Goal: Communication & Community: Answer question/provide support

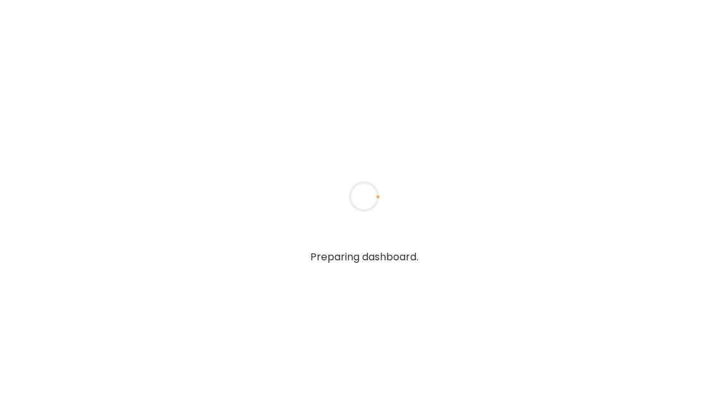
type textarea "**********"
type input "**********"
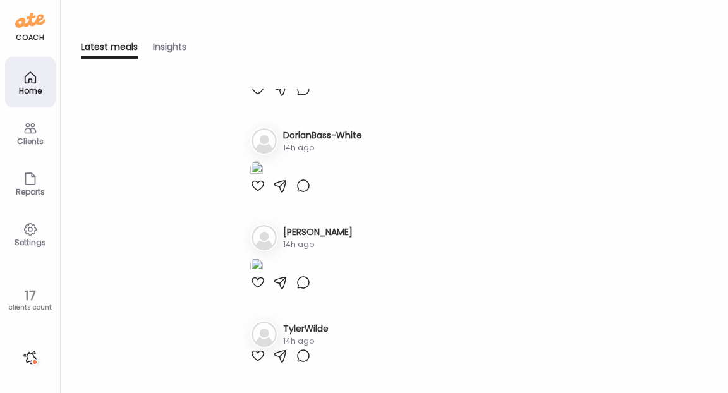
scroll to position [832, 0]
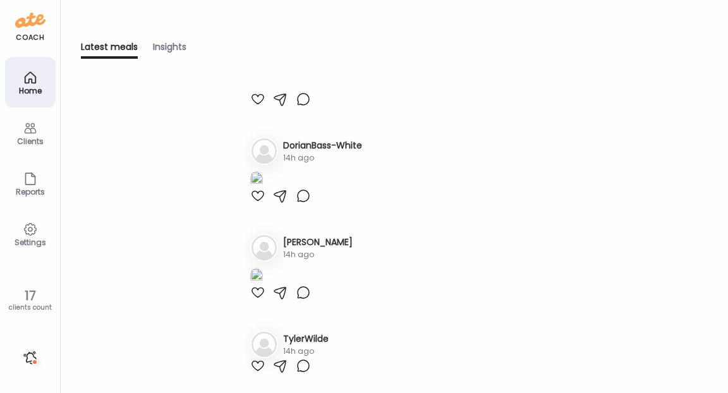
click at [35, 134] on icon at bounding box center [30, 128] width 15 height 15
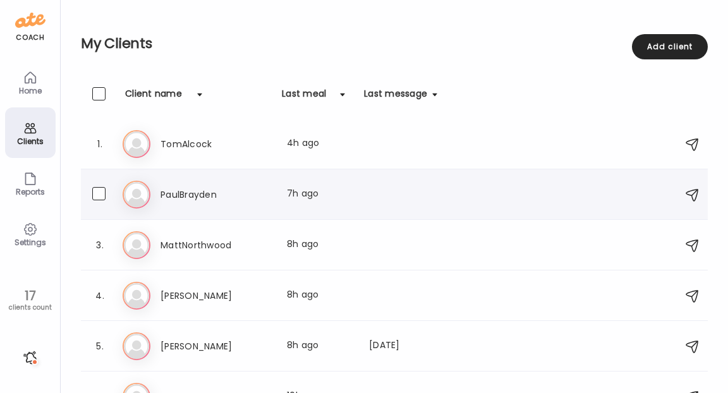
scroll to position [50, 0]
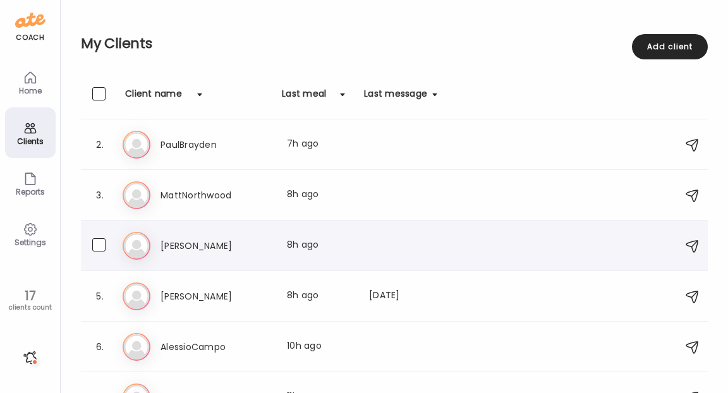
click at [198, 245] on h3 "[PERSON_NAME]" at bounding box center [216, 245] width 111 height 15
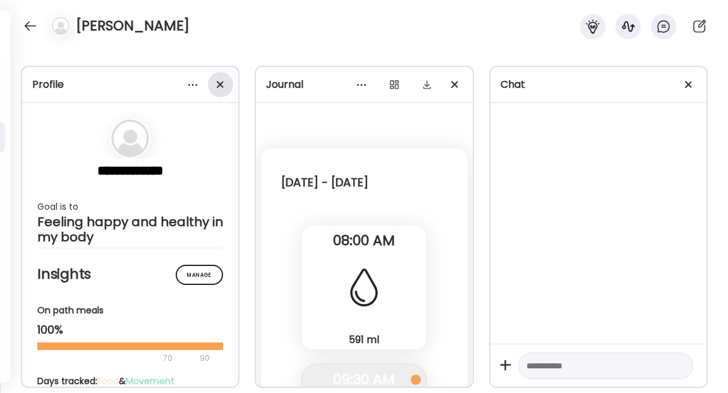
scroll to position [3889, 0]
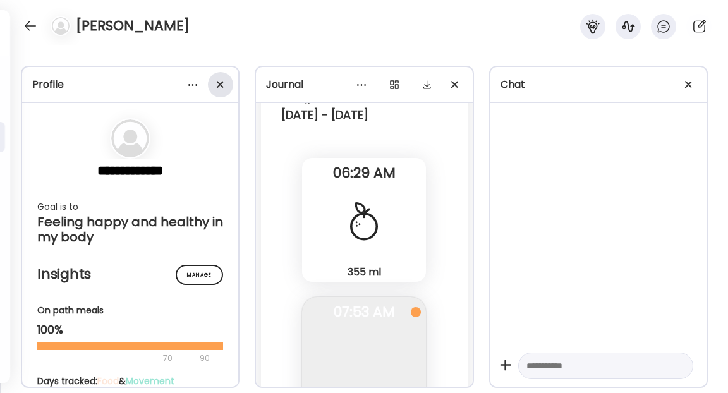
click at [220, 84] on span at bounding box center [220, 84] width 7 height 7
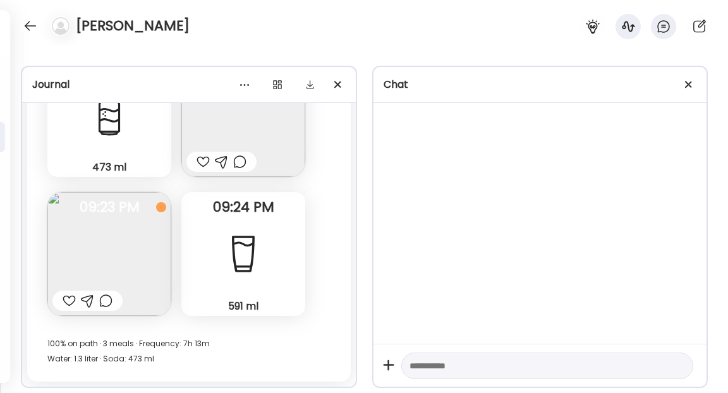
scroll to position [15192, 0]
click at [690, 85] on div at bounding box center [688, 84] width 25 height 25
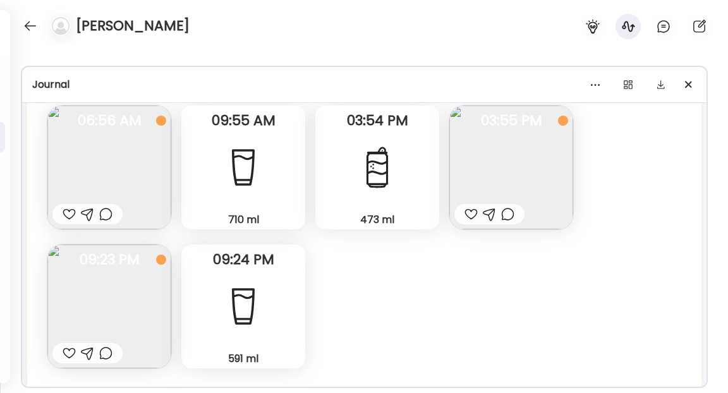
scroll to position [10412, 0]
click at [415, 164] on div "473 ml Soda" at bounding box center [377, 168] width 124 height 124
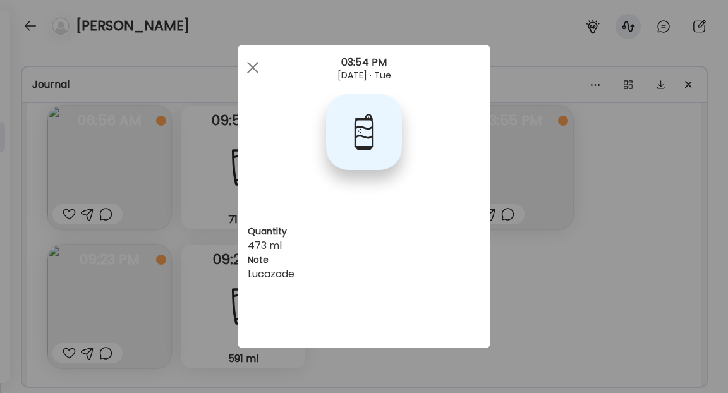
click at [555, 264] on div "Ate Coach Dashboard Wahoo! It’s official Take a moment to set up your Coach Pro…" at bounding box center [364, 196] width 728 height 393
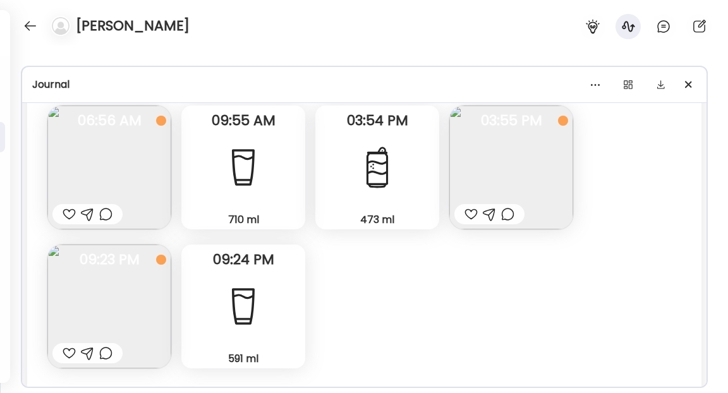
click at [126, 286] on img at bounding box center [109, 307] width 124 height 124
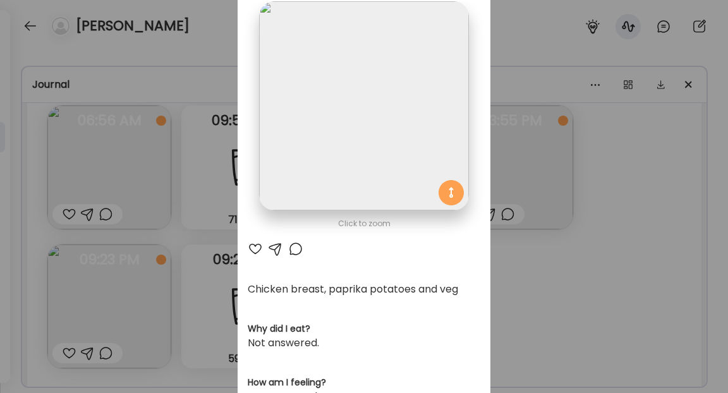
scroll to position [116, 0]
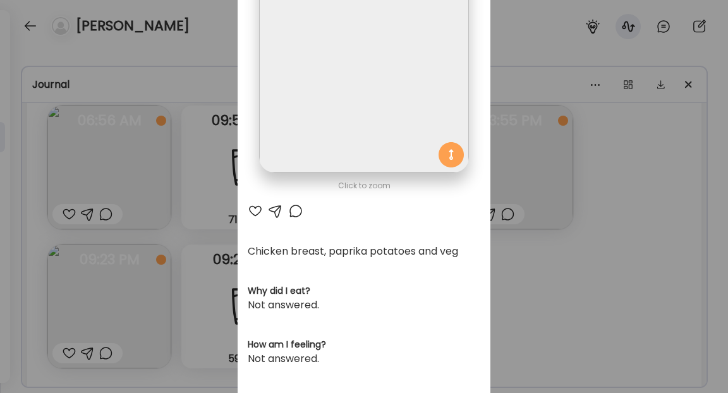
click at [533, 274] on div "Ate Coach Dashboard Wahoo! It’s official Take a moment to set up your Coach Pro…" at bounding box center [364, 196] width 728 height 393
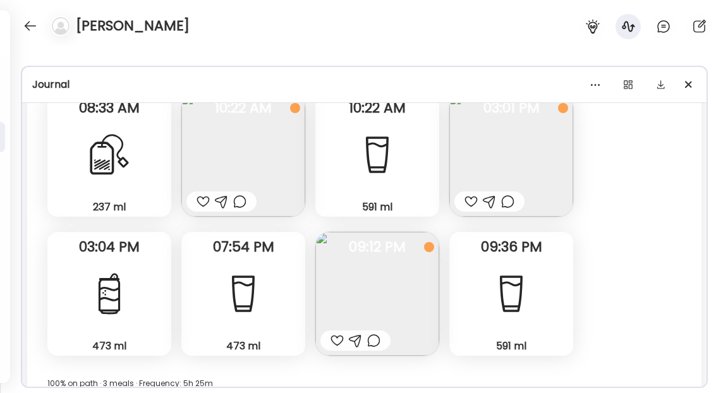
scroll to position [10022, 0]
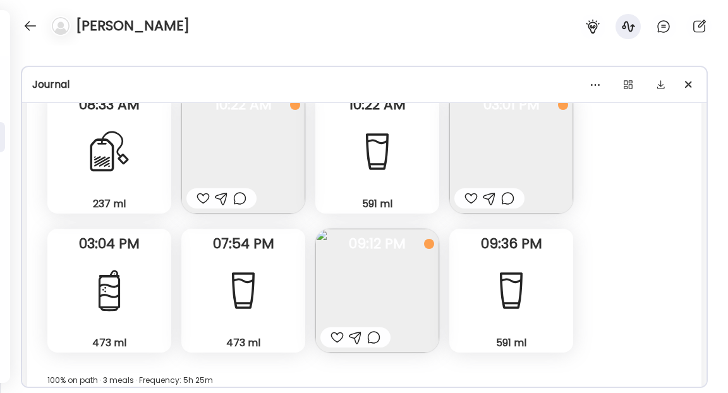
click at [131, 277] on div at bounding box center [110, 291] width 46 height 46
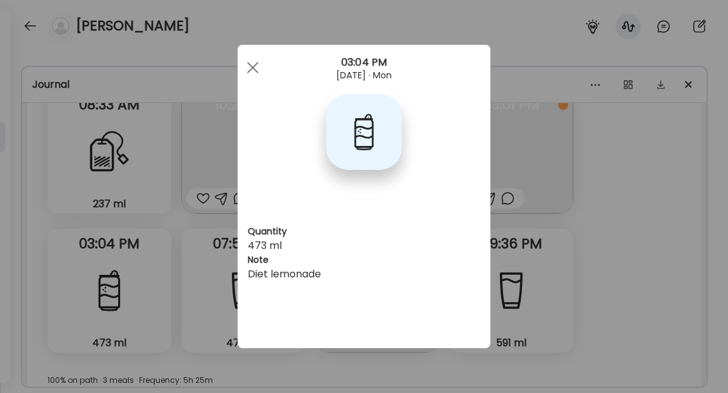
scroll to position [0, 0]
click at [250, 64] on span at bounding box center [252, 67] width 11 height 11
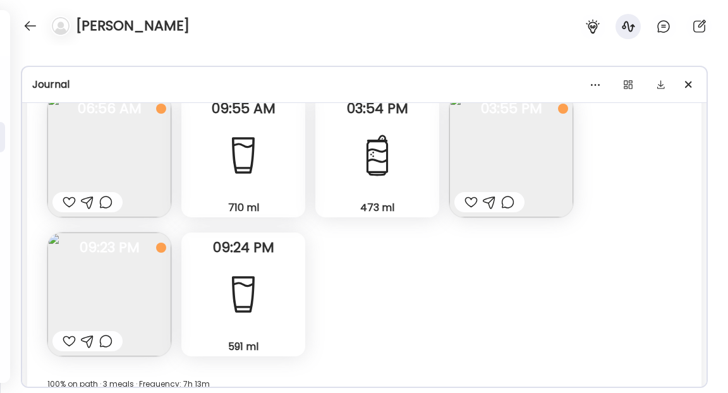
scroll to position [10423, 0]
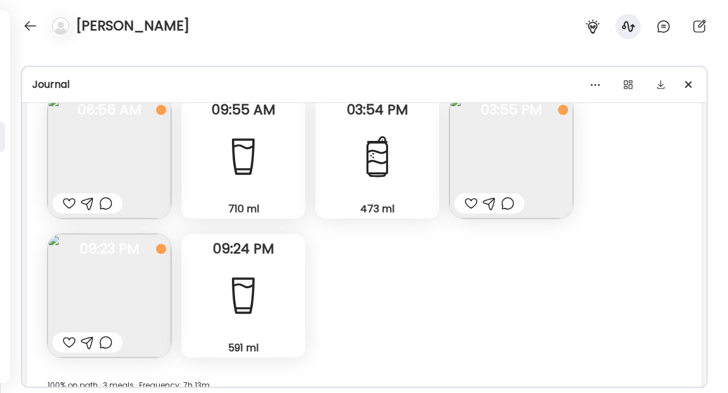
click at [369, 183] on div "473 ml Soda" at bounding box center [377, 157] width 124 height 124
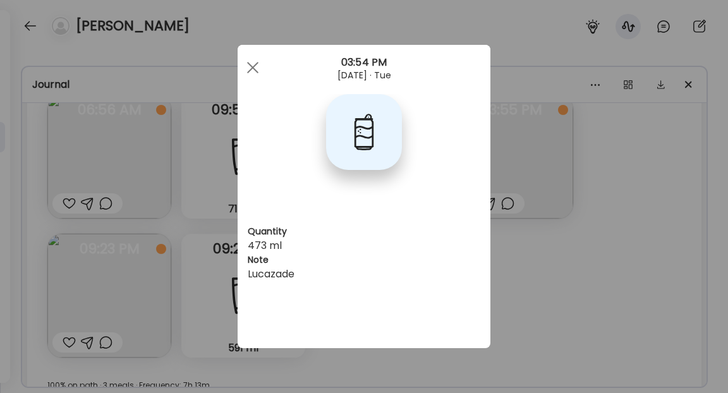
click at [514, 244] on div "Ate Coach Dashboard Wahoo! It’s official Take a moment to set up your Coach Pro…" at bounding box center [364, 196] width 728 height 393
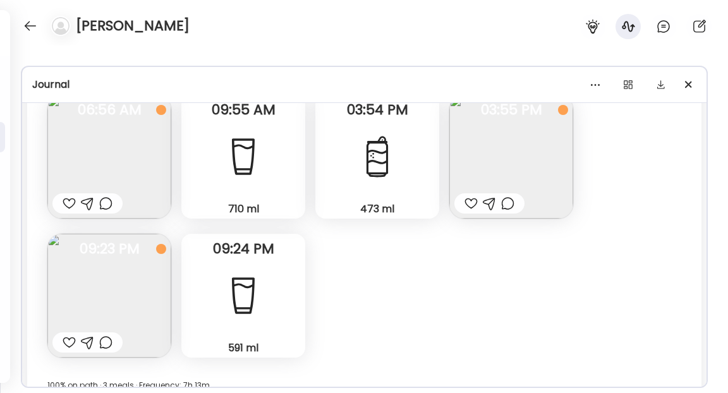
click at [281, 283] on div "591 ml Water" at bounding box center [243, 296] width 124 height 124
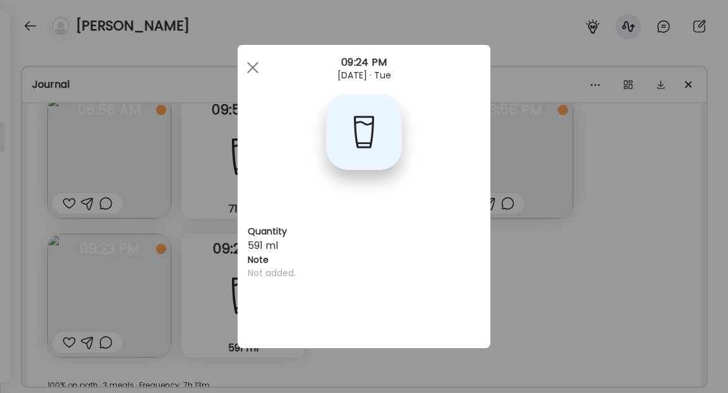
click at [526, 255] on div "Ate Coach Dashboard Wahoo! It’s official Take a moment to set up your Coach Pro…" at bounding box center [364, 196] width 728 height 393
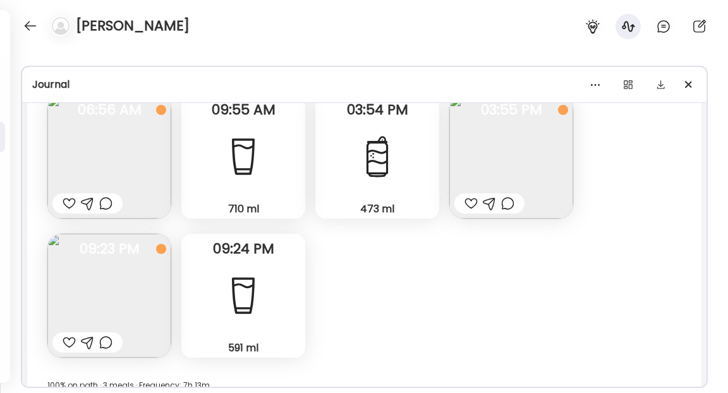
click at [288, 185] on div "710 ml Water" at bounding box center [243, 157] width 124 height 124
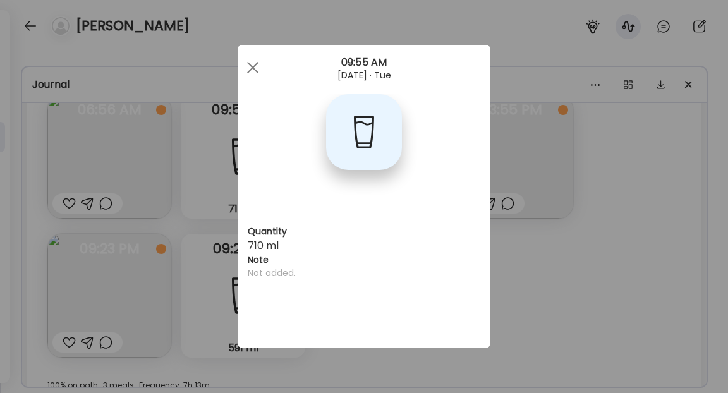
click at [525, 255] on div "Ate Coach Dashboard Wahoo! It’s official Take a moment to set up your Coach Pro…" at bounding box center [364, 196] width 728 height 393
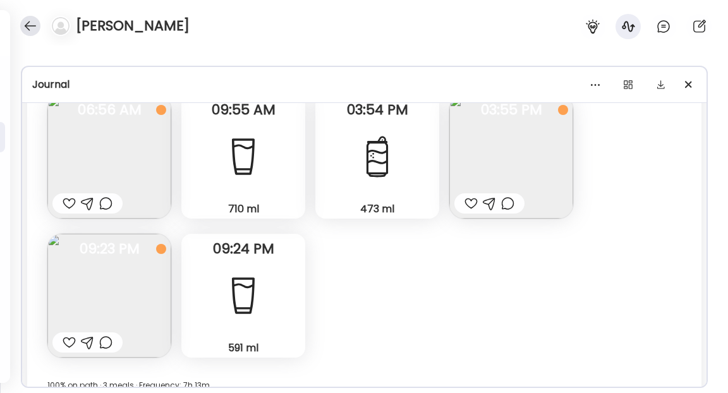
click at [31, 25] on div at bounding box center [30, 26] width 20 height 20
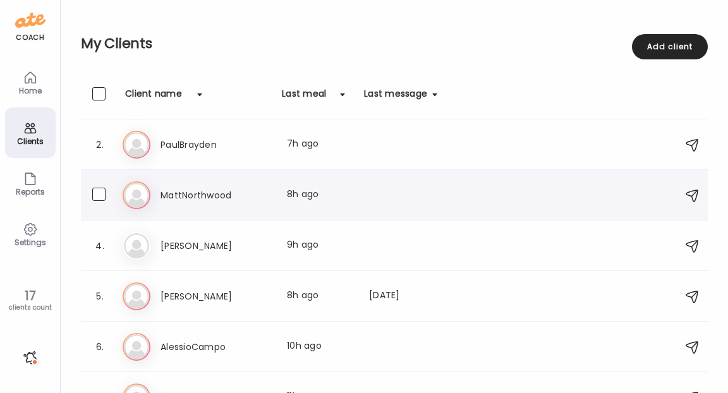
click at [181, 195] on h3 "MattNorthwood" at bounding box center [216, 195] width 111 height 15
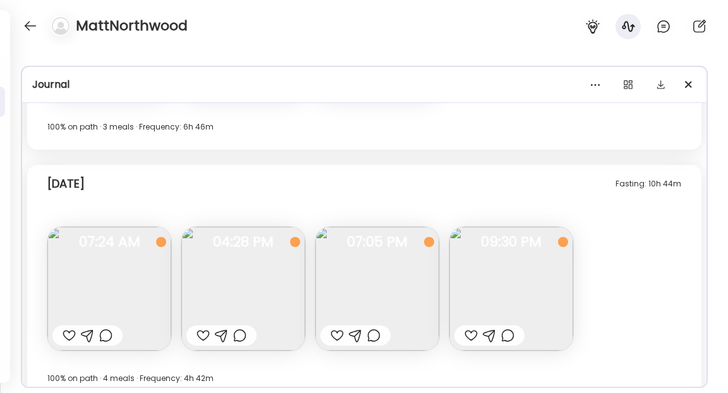
scroll to position [7626, 0]
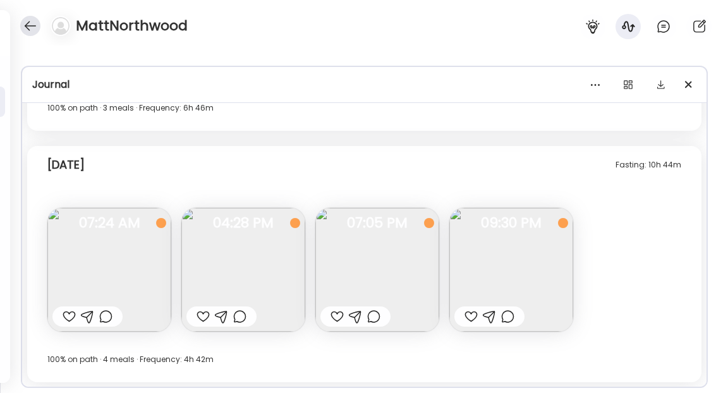
click at [32, 26] on div at bounding box center [30, 26] width 20 height 20
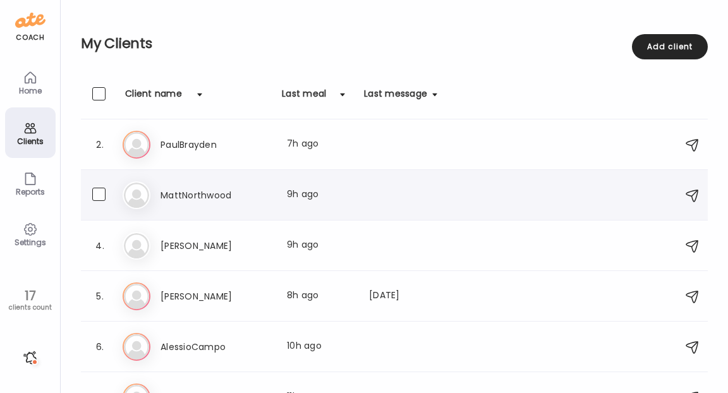
scroll to position [38, 0]
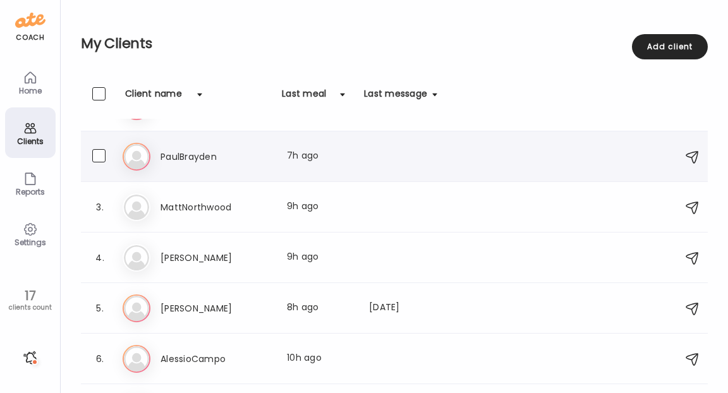
click at [191, 160] on h3 "PaulBrayden" at bounding box center [216, 156] width 111 height 15
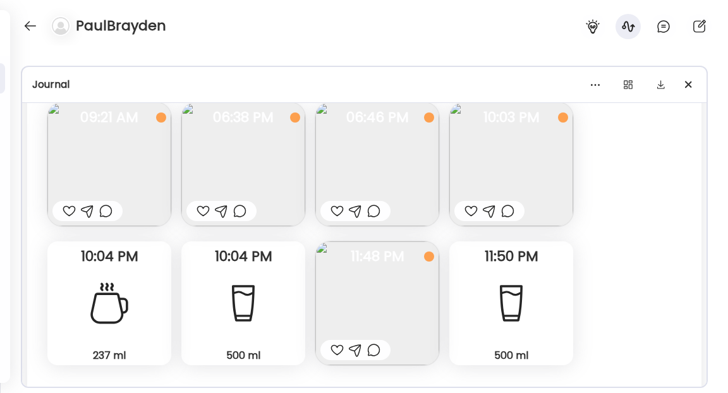
scroll to position [7877, 0]
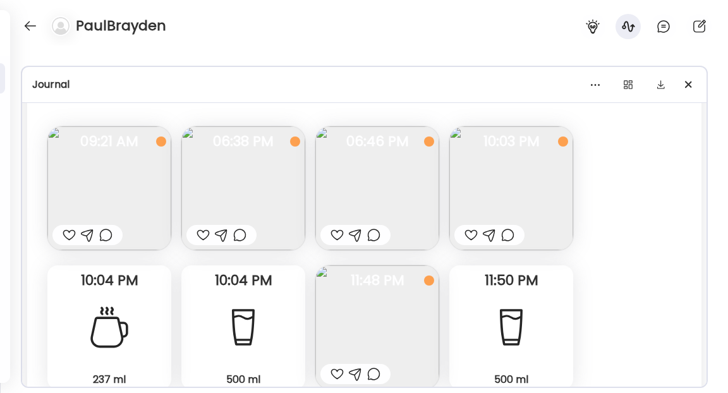
click at [250, 187] on img at bounding box center [243, 188] width 124 height 124
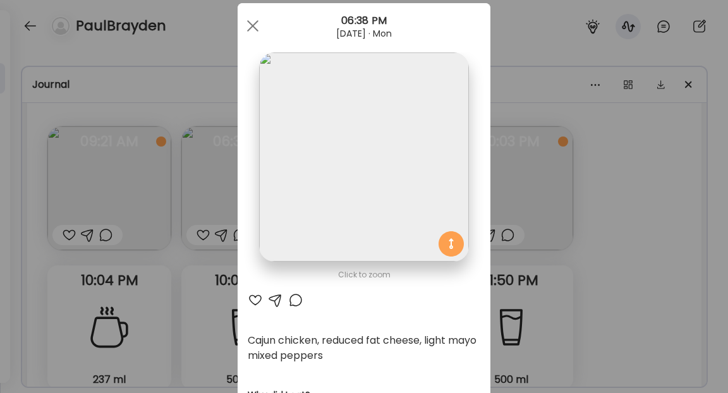
scroll to position [28, 0]
click at [612, 274] on div "Ate Coach Dashboard Wahoo! It’s official Take a moment to set up your Coach Pro…" at bounding box center [364, 196] width 728 height 393
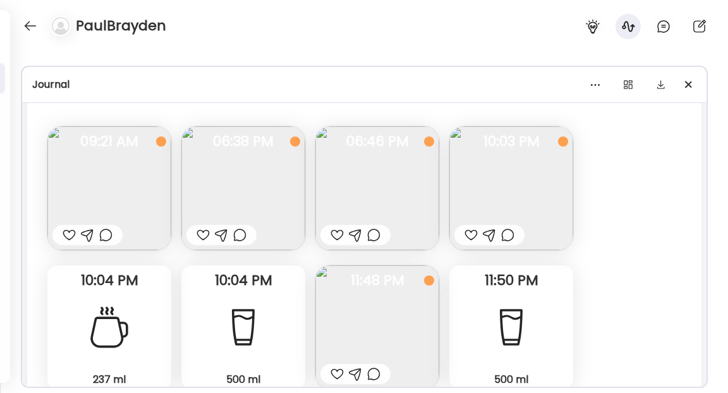
click at [380, 200] on img at bounding box center [377, 188] width 124 height 124
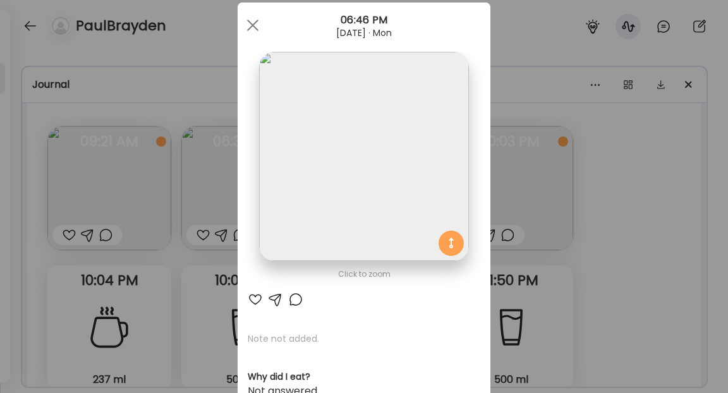
click at [647, 257] on div "Ate Coach Dashboard Wahoo! It’s official Take a moment to set up your Coach Pro…" at bounding box center [364, 196] width 728 height 393
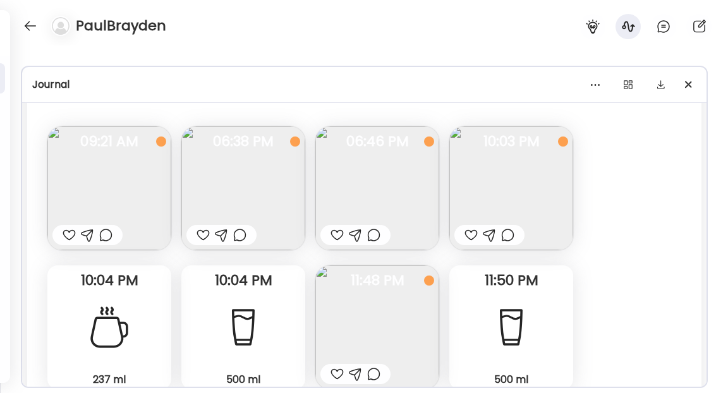
click at [529, 178] on img at bounding box center [511, 188] width 124 height 124
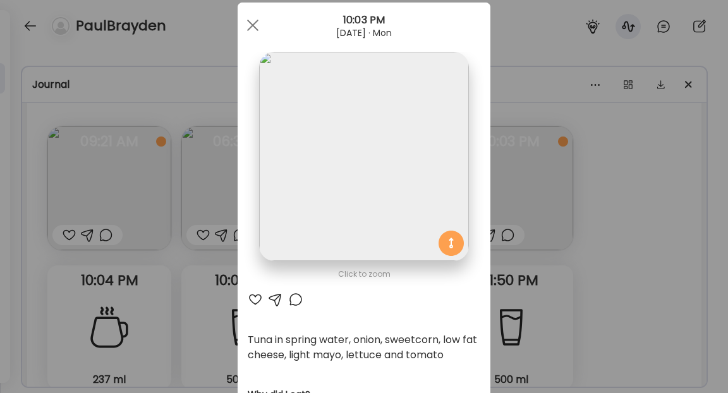
click at [619, 252] on div "Ate Coach Dashboard Wahoo! It’s official Take a moment to set up your Coach Pro…" at bounding box center [364, 196] width 728 height 393
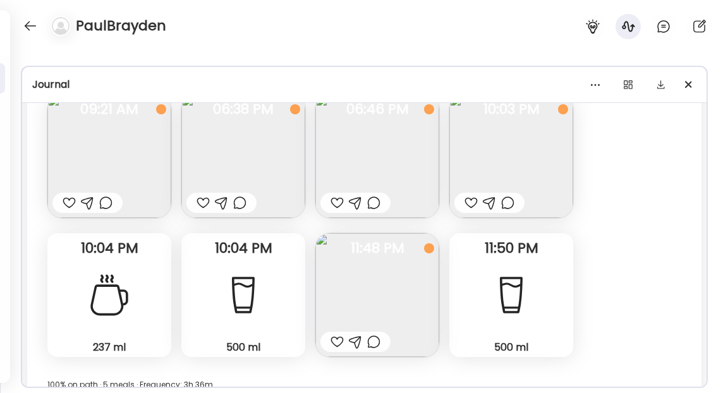
scroll to position [7910, 0]
click at [407, 283] on img at bounding box center [377, 295] width 124 height 124
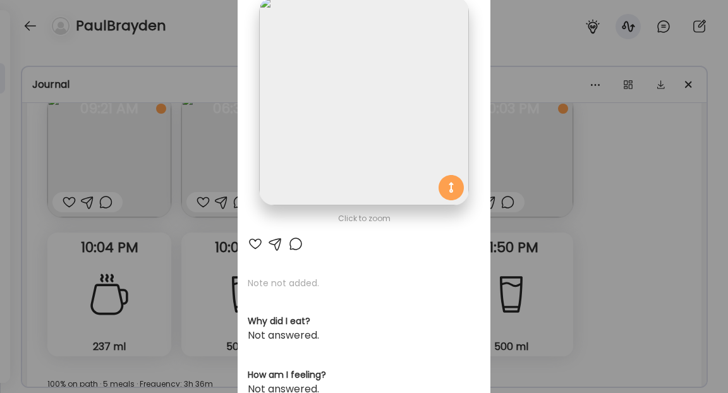
scroll to position [15, 0]
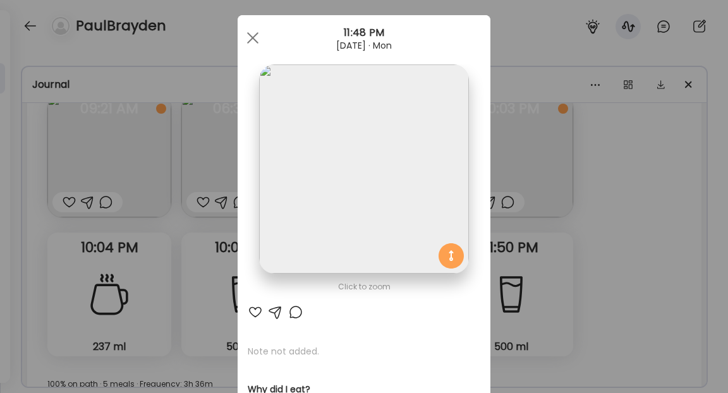
click at [295, 309] on div at bounding box center [295, 312] width 15 height 15
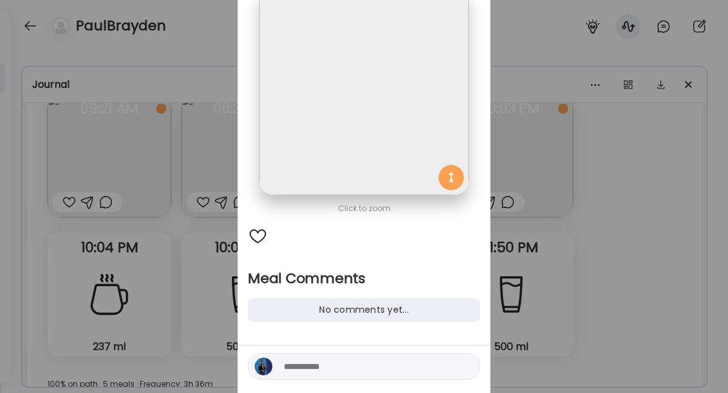
scroll to position [117, 0]
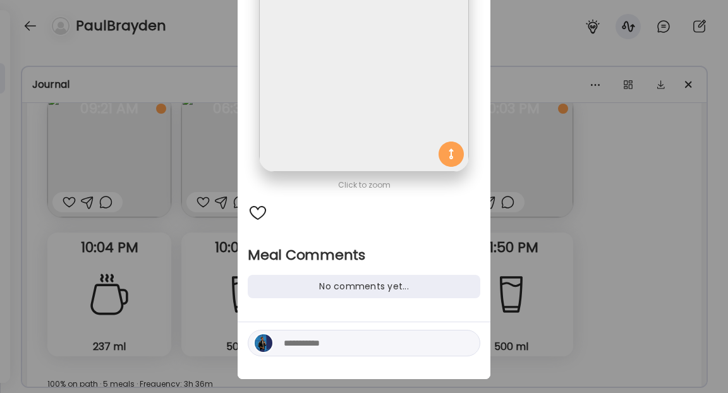
click at [321, 339] on textarea at bounding box center [369, 343] width 171 height 15
paste textarea "**********"
type textarea "**********"
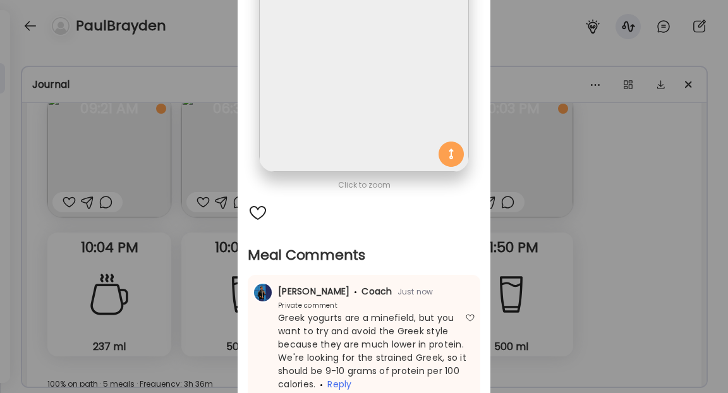
click at [592, 204] on div "Ate Coach Dashboard Wahoo! It’s official Take a moment to set up your Coach Pro…" at bounding box center [364, 196] width 728 height 393
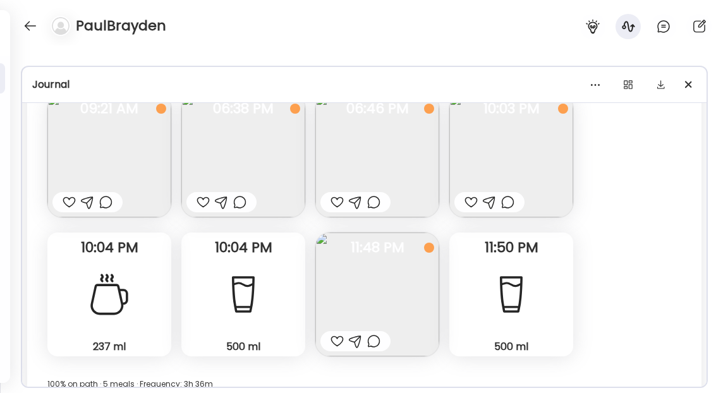
click at [243, 167] on img at bounding box center [243, 156] width 124 height 124
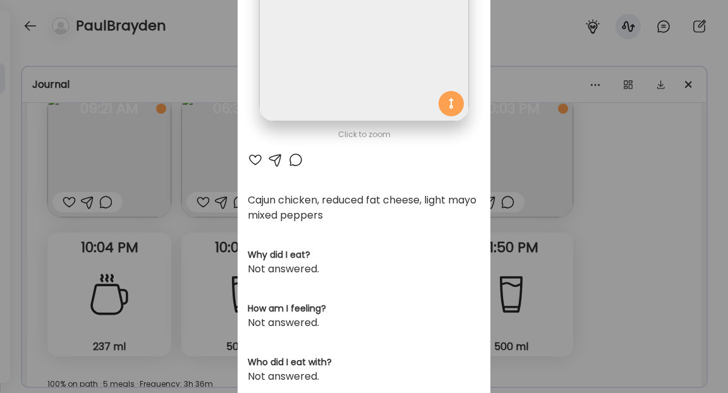
scroll to position [182, 0]
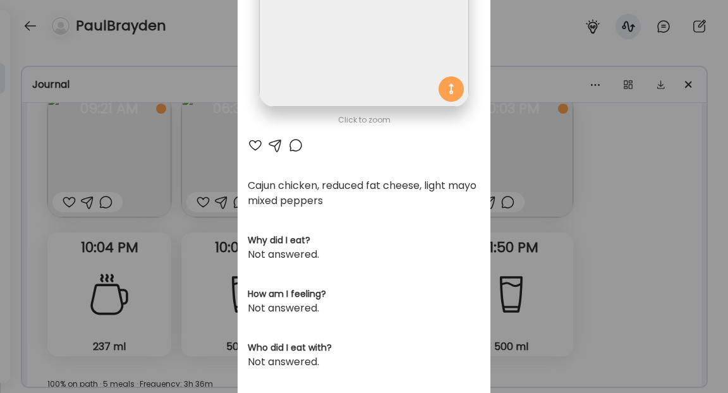
click at [295, 148] on div at bounding box center [295, 145] width 15 height 15
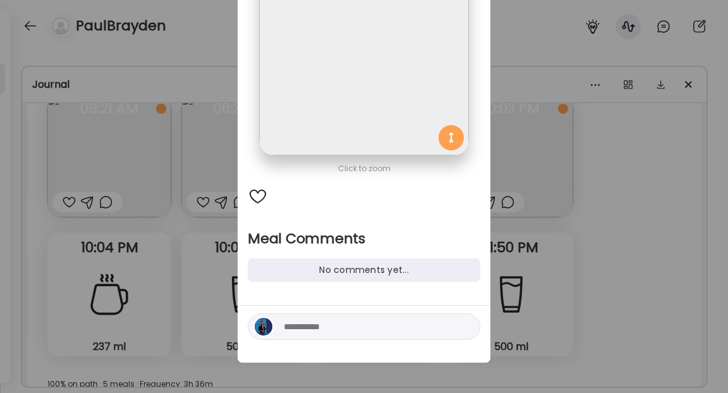
scroll to position [133, 0]
click at [301, 326] on textarea at bounding box center [369, 327] width 171 height 15
paste textarea "**********"
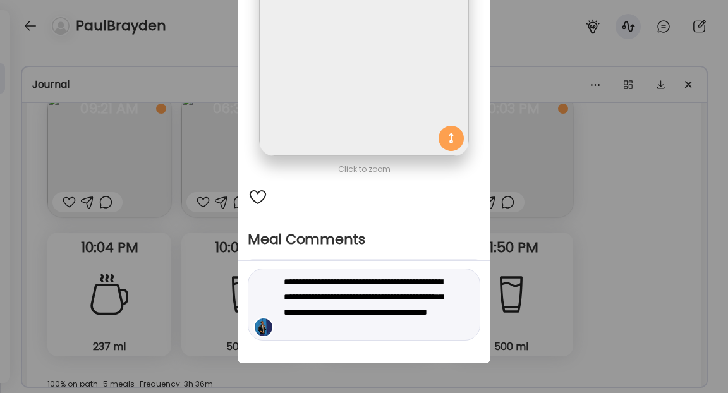
type textarea "**********"
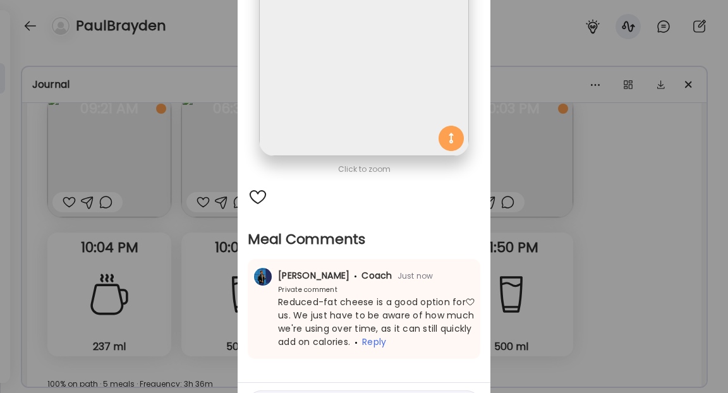
click at [712, 256] on div "Ate Coach Dashboard Wahoo! It’s official Take a moment to set up your Coach Pro…" at bounding box center [364, 196] width 728 height 393
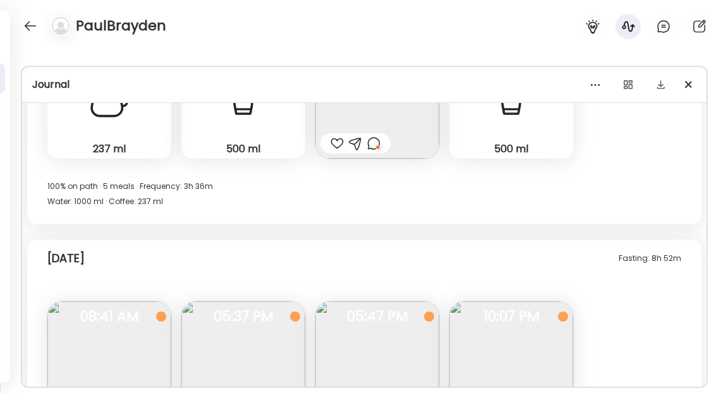
scroll to position [8175, 0]
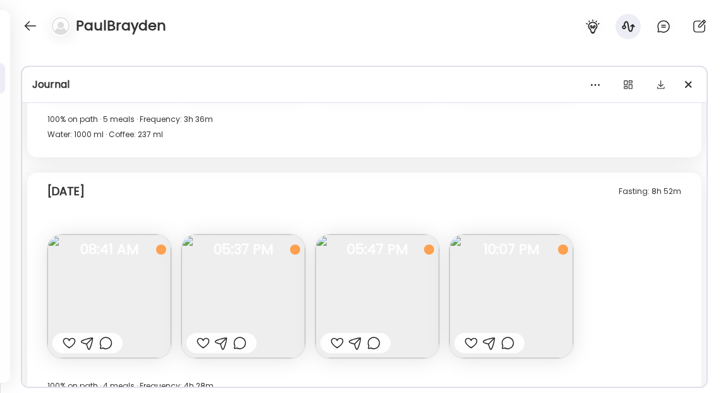
click at [516, 295] on img at bounding box center [511, 296] width 124 height 124
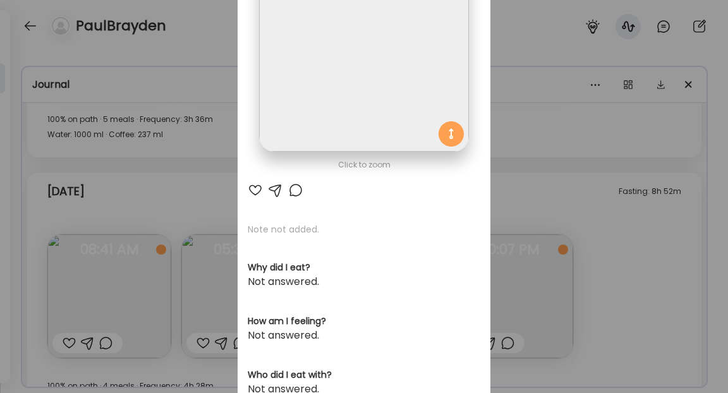
scroll to position [121, 0]
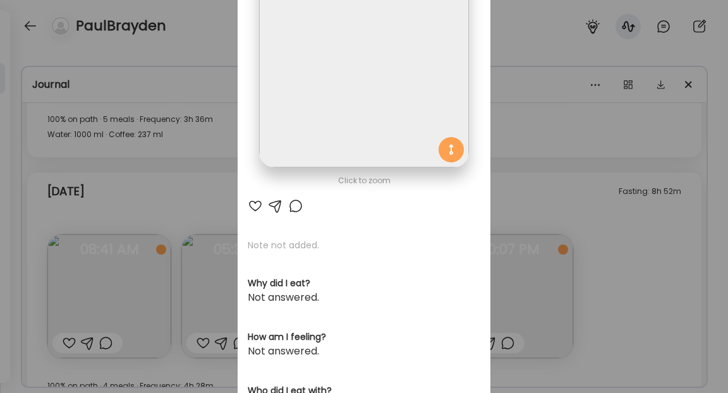
click at [294, 205] on div at bounding box center [295, 205] width 15 height 15
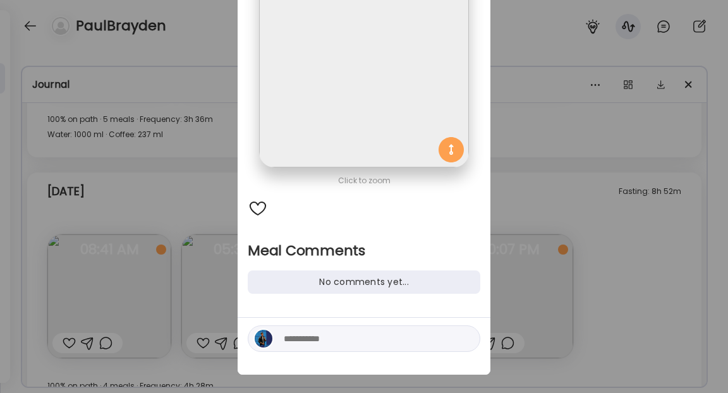
click at [313, 335] on textarea at bounding box center [369, 338] width 171 height 15
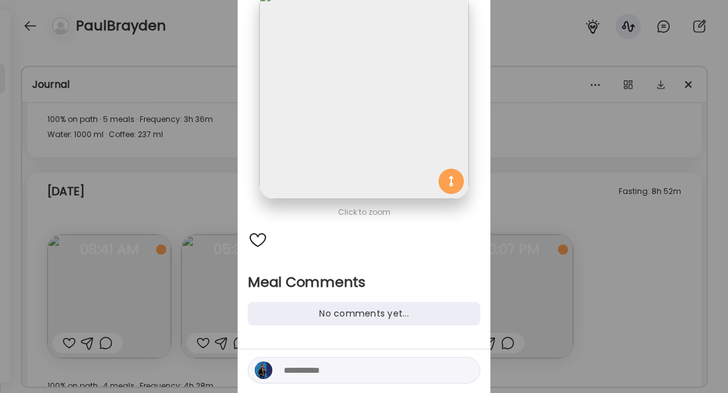
scroll to position [90, 0]
paste textarea "**********"
type textarea "**********"
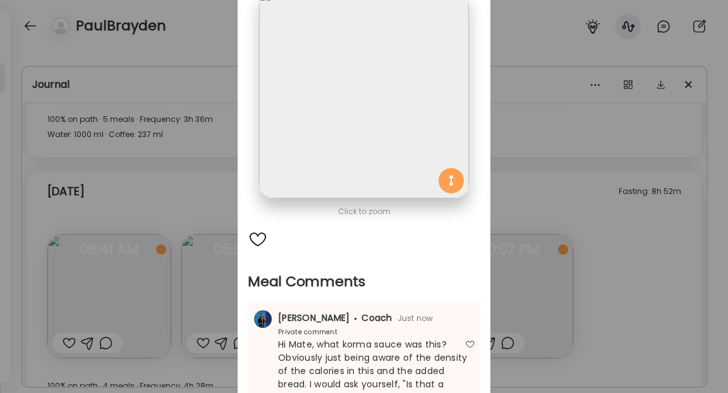
click at [657, 269] on div "Ate Coach Dashboard Wahoo! It’s official Take a moment to set up your Coach Pro…" at bounding box center [364, 196] width 728 height 393
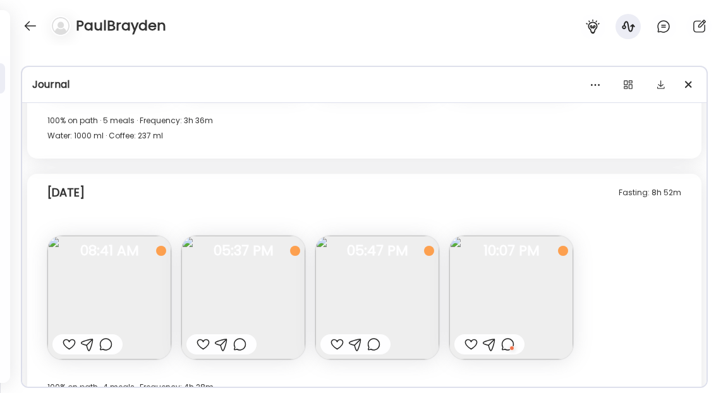
scroll to position [8201, 0]
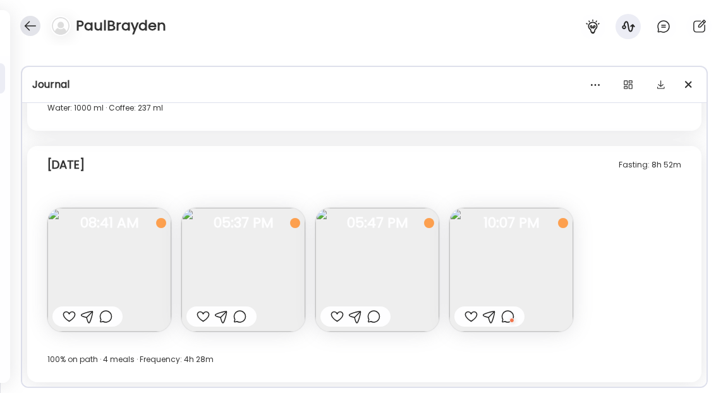
click at [33, 25] on div at bounding box center [30, 26] width 20 height 20
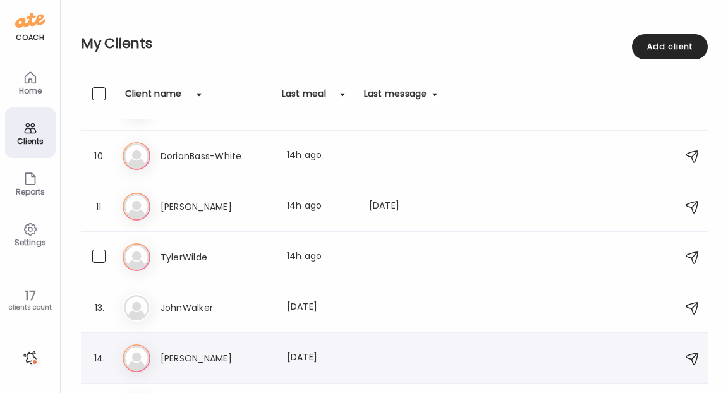
scroll to position [425, 0]
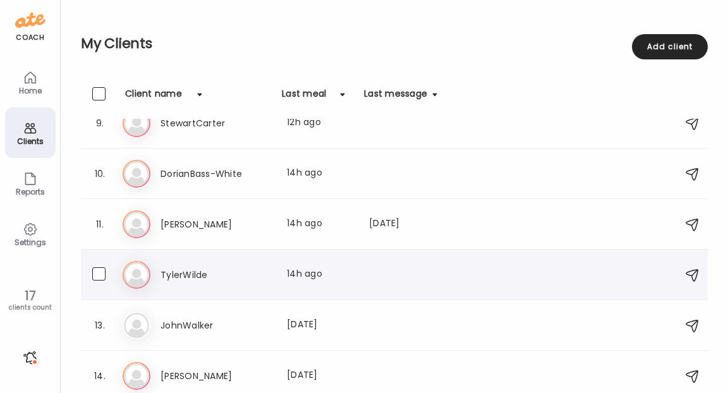
click at [189, 272] on h3 "TylerWilde" at bounding box center [216, 274] width 111 height 15
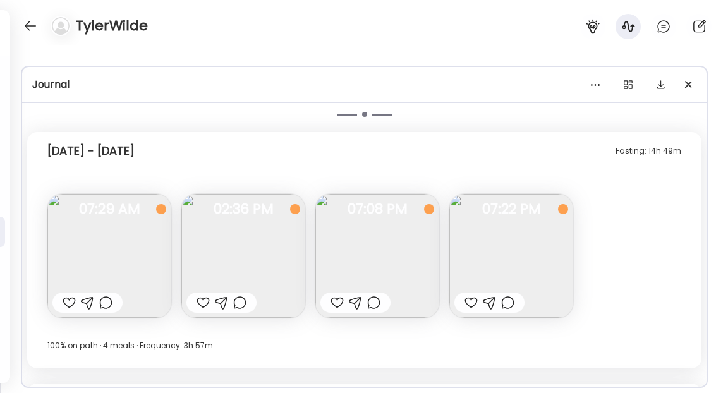
scroll to position [7576, 0]
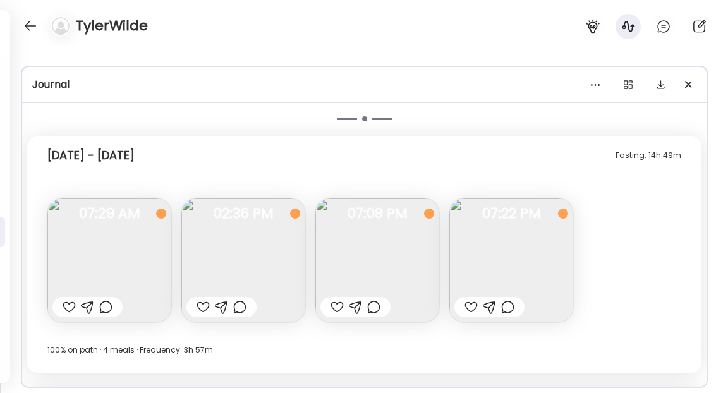
click at [242, 264] on img at bounding box center [243, 260] width 124 height 124
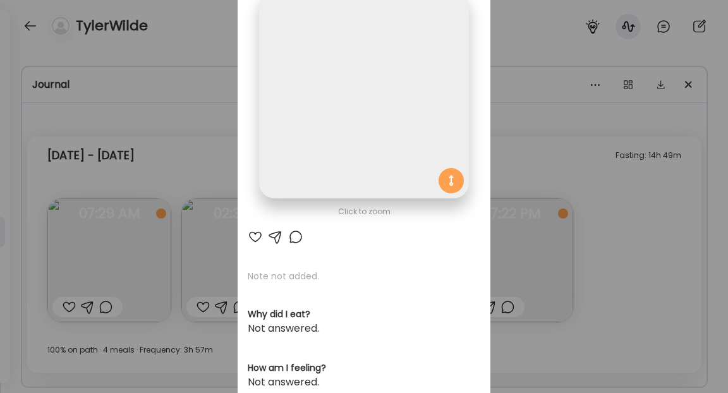
click at [494, 150] on div "Ate Coach Dashboard Wahoo! It’s official Take a moment to set up your Coach Pro…" at bounding box center [364, 196] width 728 height 393
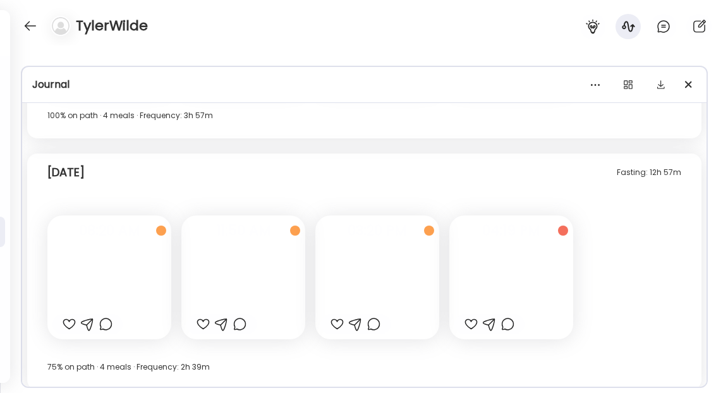
scroll to position [7818, 0]
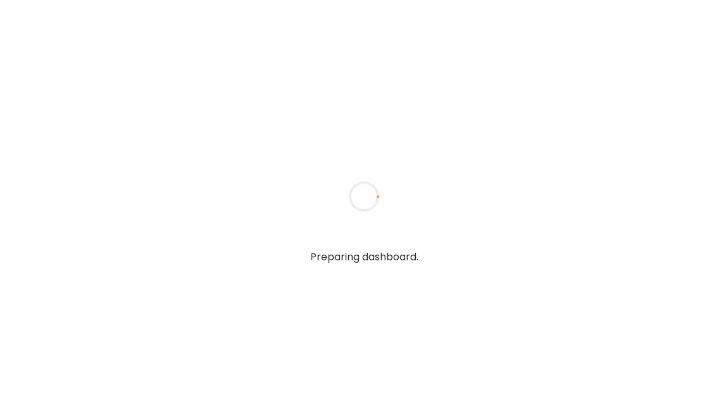
type textarea "**********"
type input "**********"
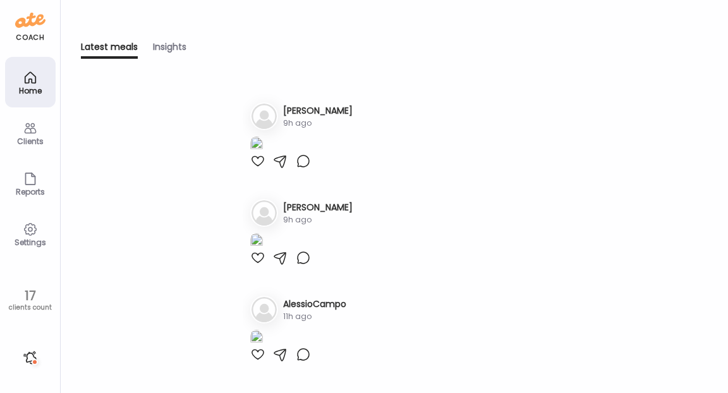
scroll to position [315, 0]
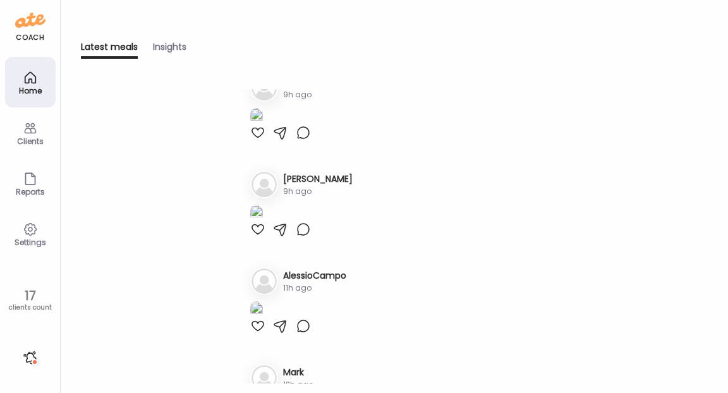
click at [35, 133] on icon at bounding box center [30, 128] width 15 height 15
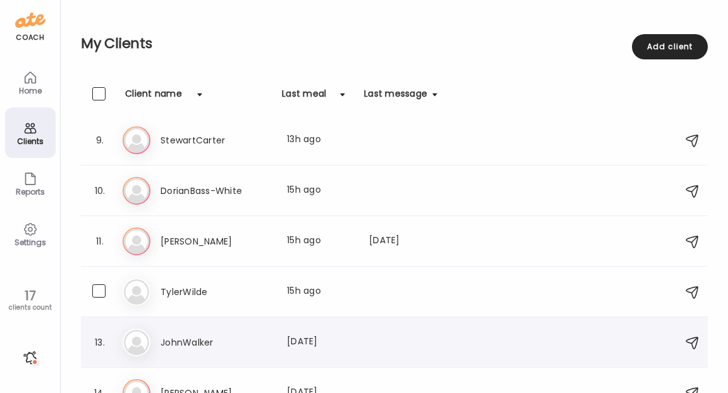
scroll to position [438, 0]
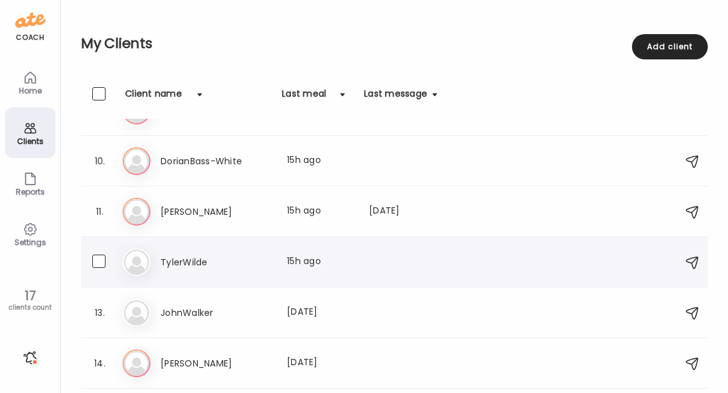
click at [200, 259] on h3 "TylerWilde" at bounding box center [216, 262] width 111 height 15
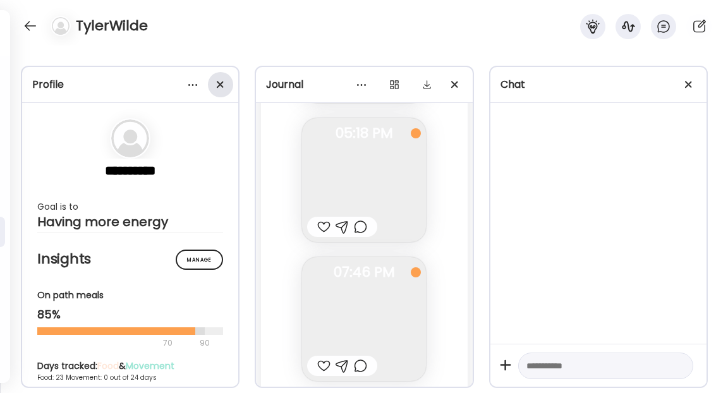
scroll to position [17127, 0]
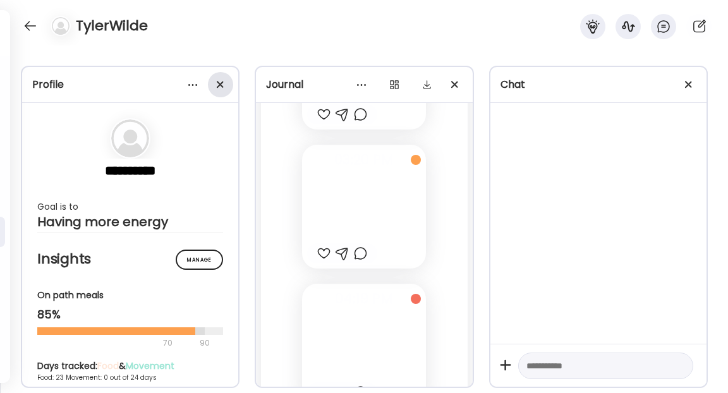
click at [220, 84] on span at bounding box center [220, 84] width 7 height 7
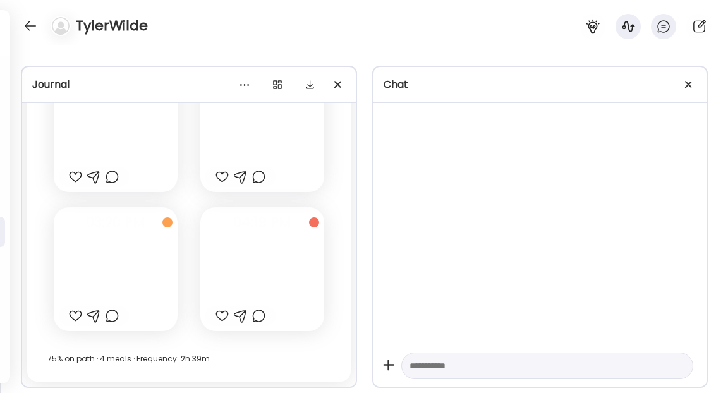
scroll to position [10738, 0]
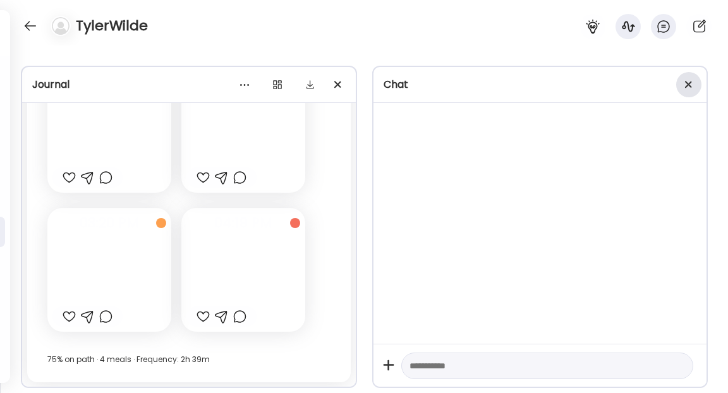
click at [690, 87] on span at bounding box center [688, 84] width 7 height 7
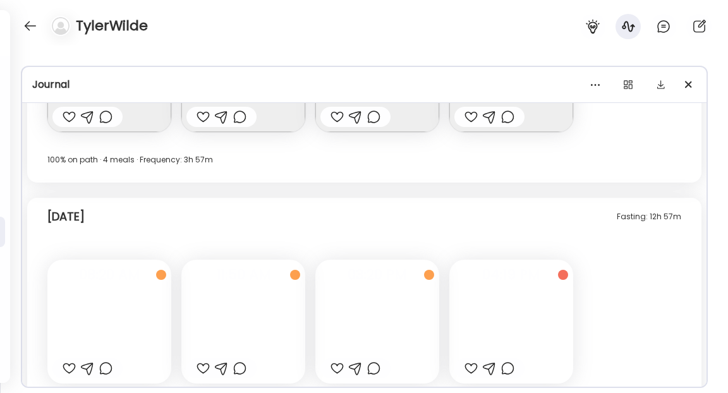
scroll to position [7818, 0]
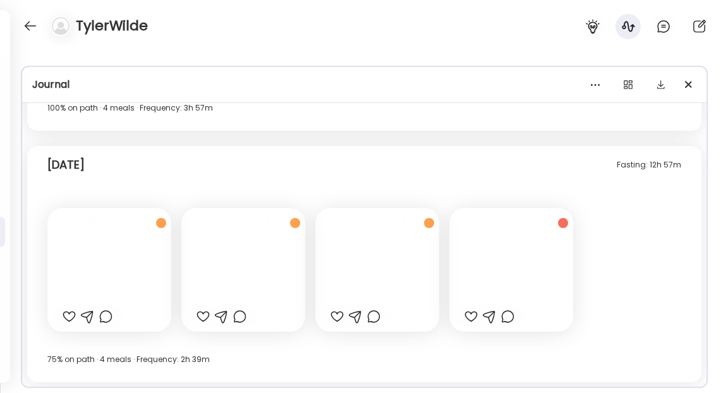
click at [524, 277] on div at bounding box center [511, 270] width 124 height 124
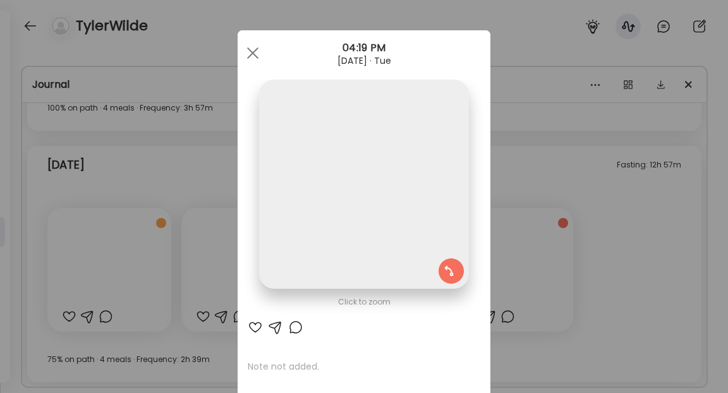
click at [611, 245] on div "Ate Coach Dashboard Wahoo! It’s official Take a moment to set up your Coach Pro…" at bounding box center [364, 196] width 728 height 393
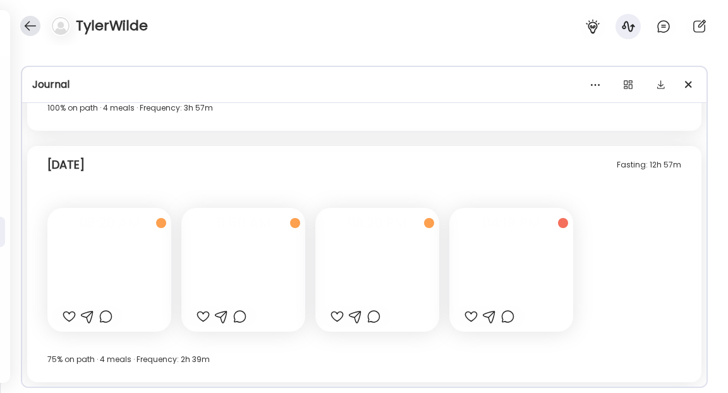
click at [24, 28] on div at bounding box center [30, 26] width 20 height 20
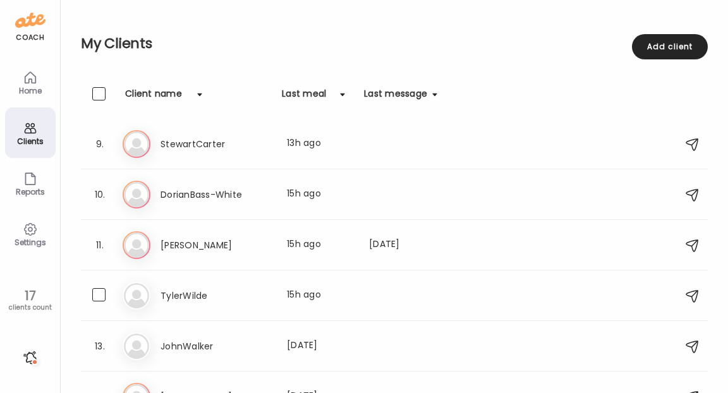
scroll to position [399, 0]
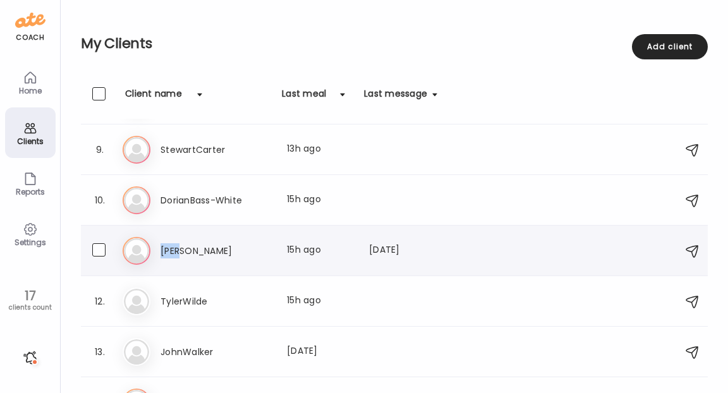
click at [167, 252] on h3 "[PERSON_NAME]" at bounding box center [216, 250] width 111 height 15
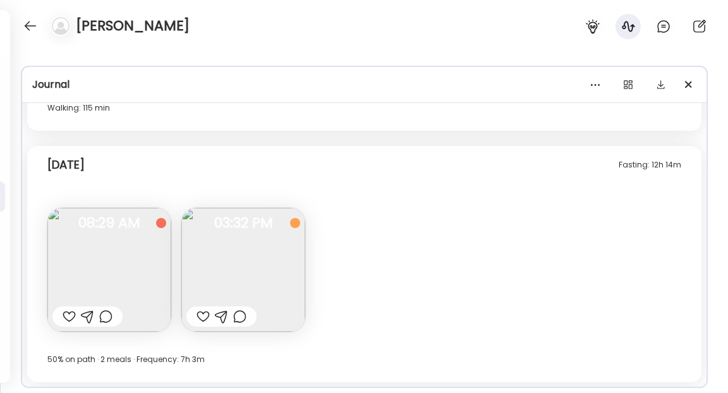
scroll to position [33, 0]
click at [207, 318] on div at bounding box center [203, 316] width 13 height 15
click at [63, 319] on div at bounding box center [69, 316] width 13 height 15
click at [27, 30] on div at bounding box center [30, 26] width 20 height 20
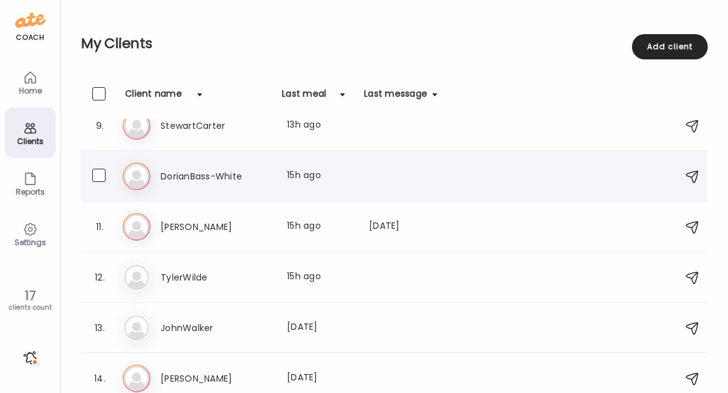
click at [192, 177] on h3 "DorianBass-White" at bounding box center [216, 176] width 111 height 15
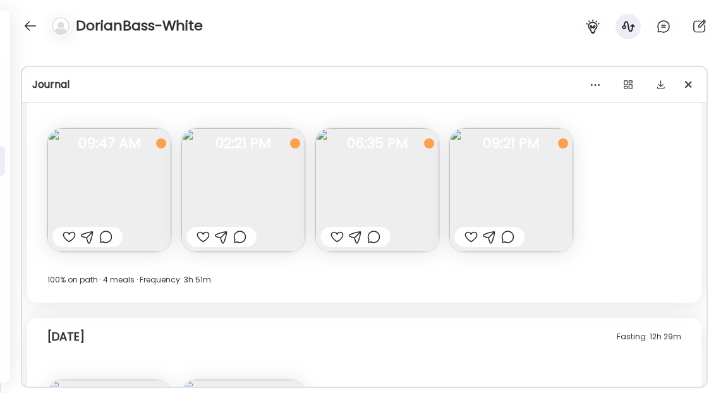
scroll to position [7352, 0]
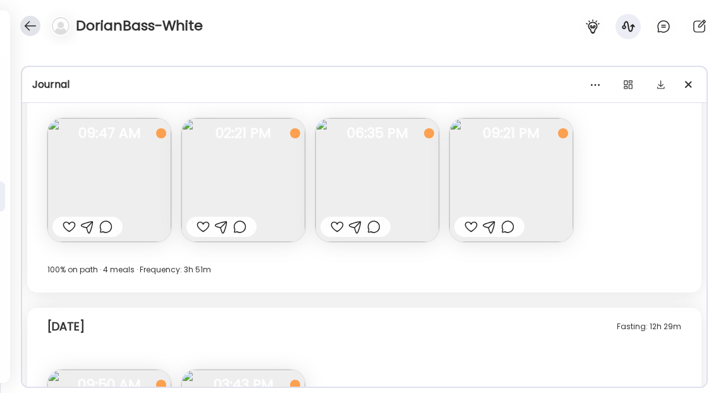
click at [34, 25] on div at bounding box center [30, 26] width 20 height 20
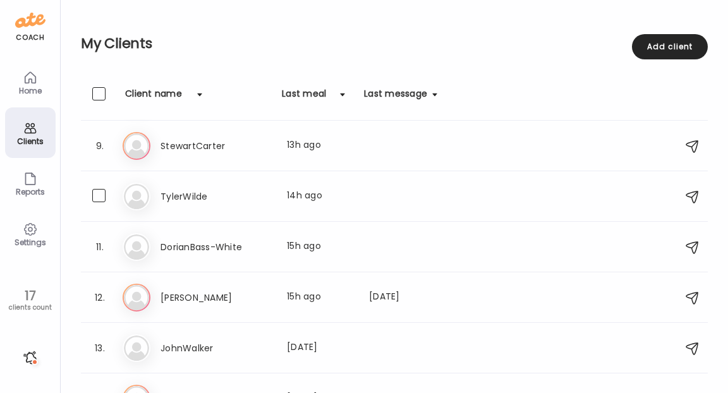
scroll to position [379, 0]
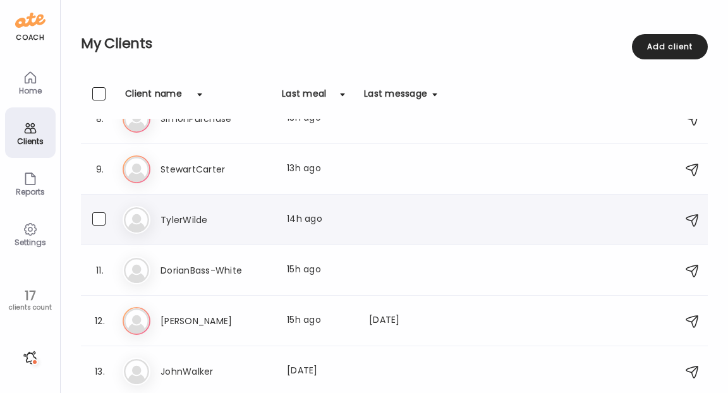
click at [202, 219] on h3 "TylerWilde" at bounding box center [216, 219] width 111 height 15
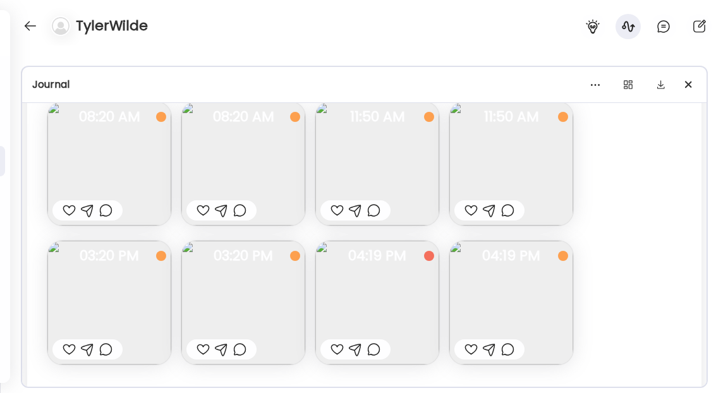
scroll to position [7924, 0]
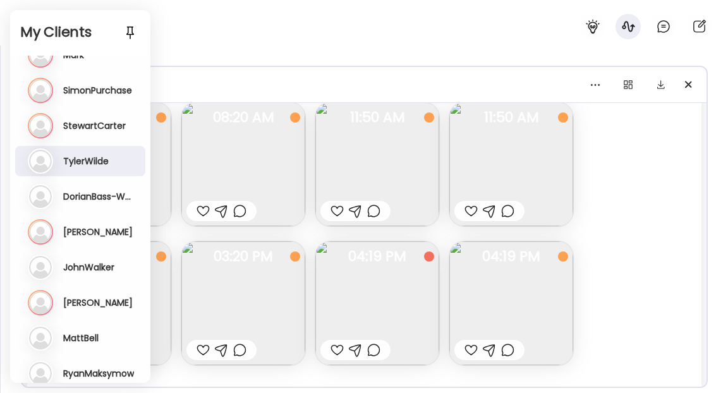
click at [295, 44] on div "TylerWilde" at bounding box center [364, 23] width 728 height 46
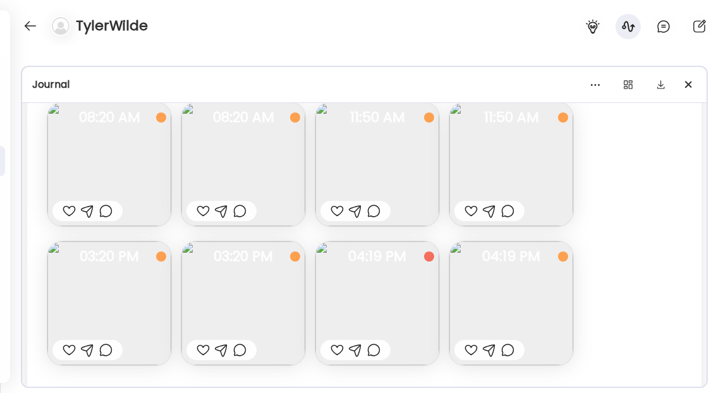
click at [228, 28] on div "TylerWilde" at bounding box center [364, 23] width 728 height 46
click at [36, 28] on div at bounding box center [30, 26] width 20 height 20
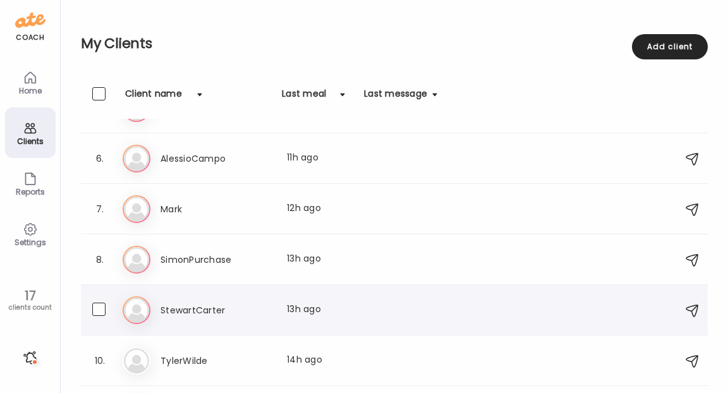
click at [210, 309] on h3 "StewartCarter" at bounding box center [216, 310] width 111 height 15
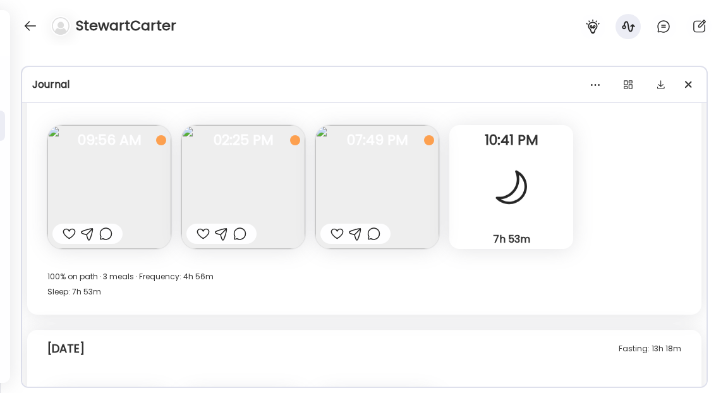
scroll to position [8049, 0]
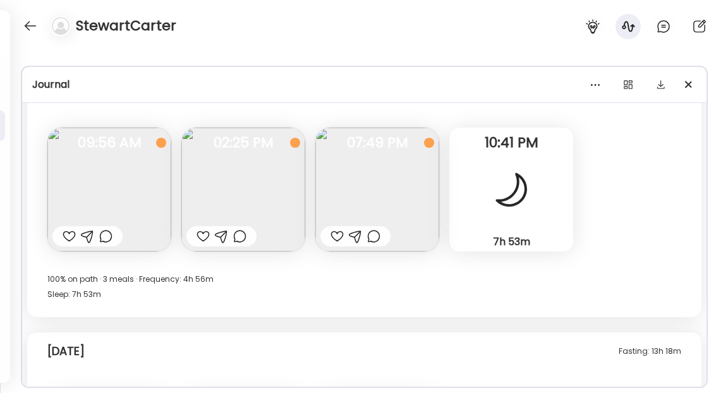
click at [66, 235] on div at bounding box center [69, 236] width 13 height 15
click at [204, 240] on div at bounding box center [203, 236] width 13 height 15
click at [334, 234] on div at bounding box center [337, 236] width 13 height 15
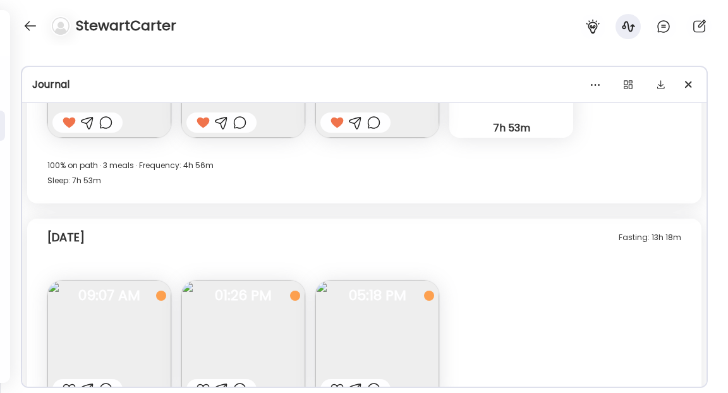
scroll to position [8236, 0]
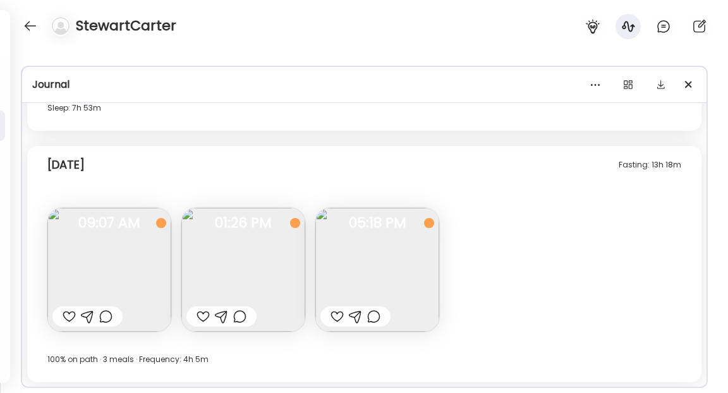
click at [261, 252] on img at bounding box center [243, 270] width 124 height 124
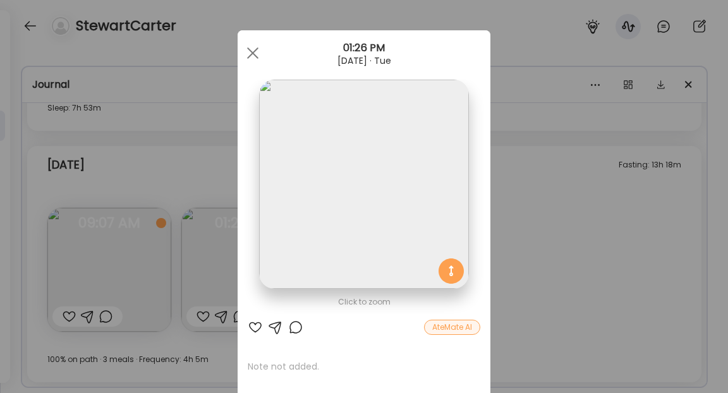
click at [590, 236] on div "Ate Coach Dashboard Wahoo! It’s official Take a moment to set up your Coach Pro…" at bounding box center [364, 196] width 728 height 393
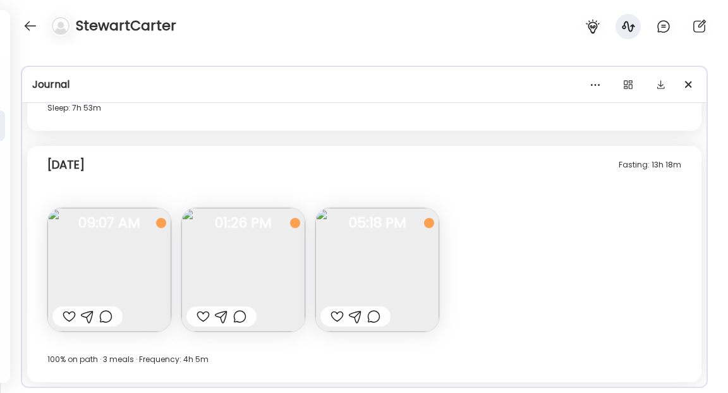
click at [398, 241] on img at bounding box center [377, 270] width 124 height 124
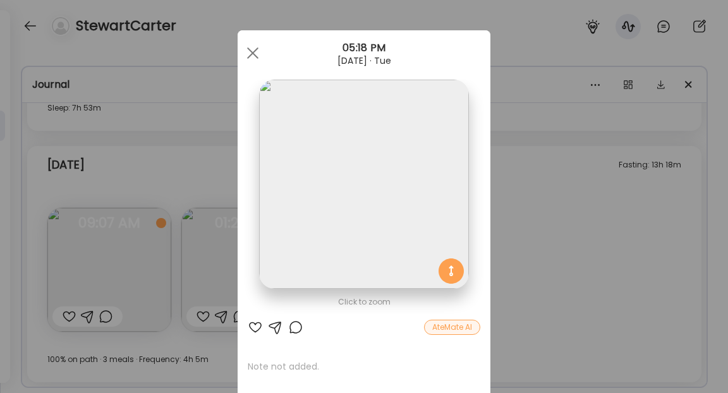
click at [555, 245] on div "Ate Coach Dashboard Wahoo! It’s official Take a moment to set up your Coach Pro…" at bounding box center [364, 196] width 728 height 393
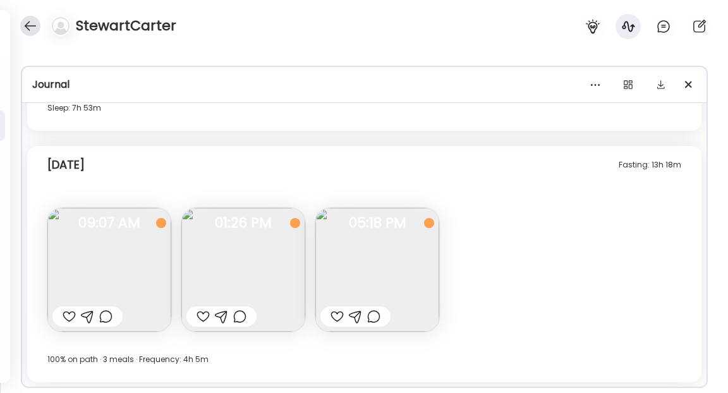
click at [32, 24] on div at bounding box center [30, 26] width 20 height 20
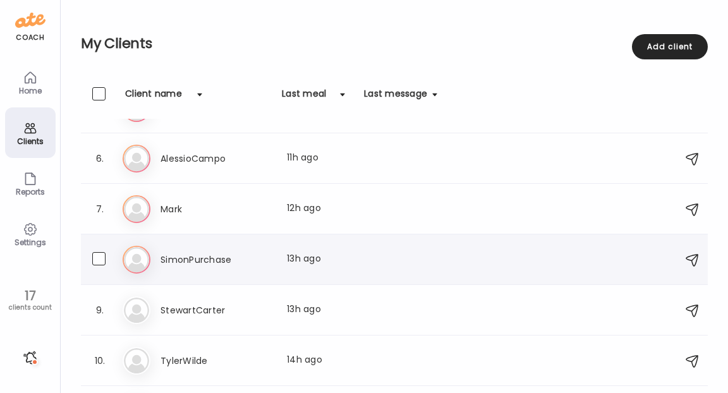
click at [201, 252] on h3 "SimonPurchase" at bounding box center [216, 259] width 111 height 15
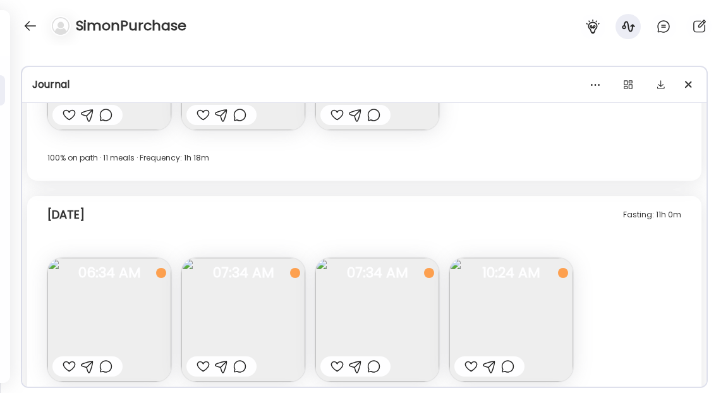
scroll to position [6370, 0]
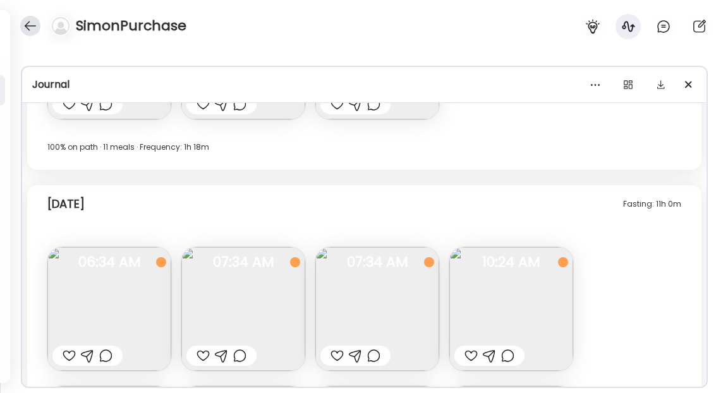
click at [33, 25] on div at bounding box center [30, 26] width 20 height 20
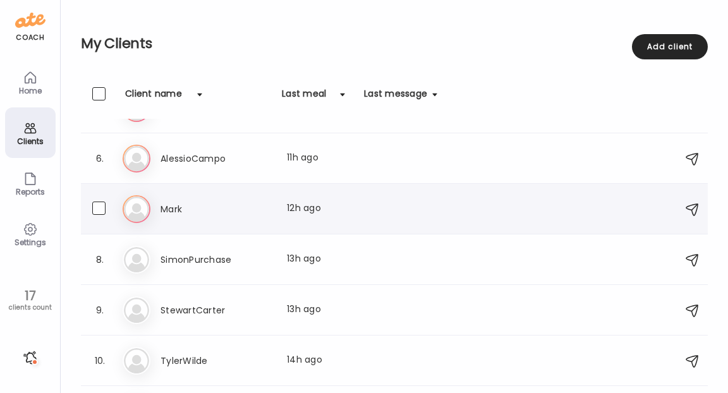
click at [174, 209] on h3 "Mark" at bounding box center [216, 209] width 111 height 15
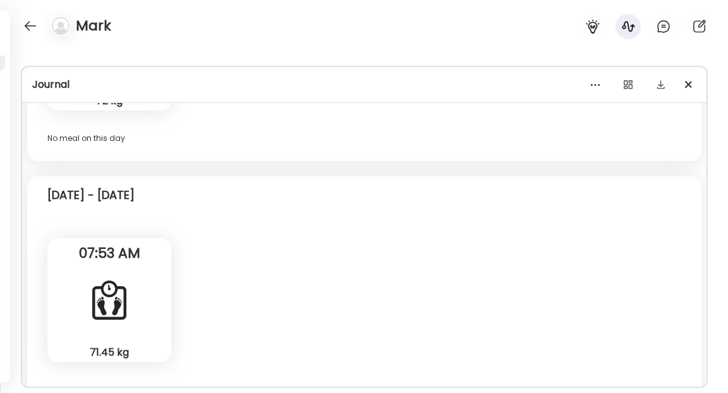
scroll to position [4553, 0]
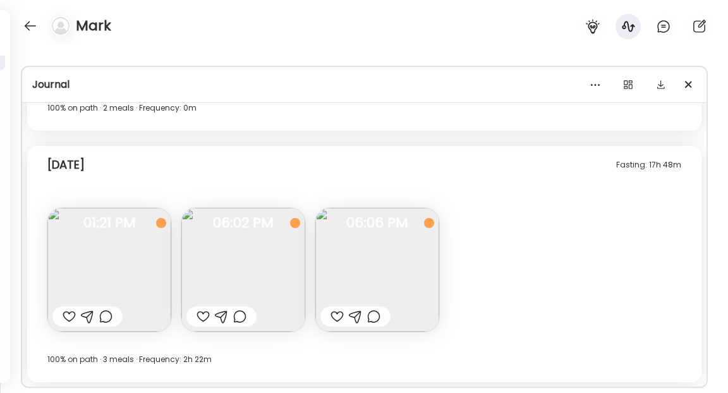
click at [206, 316] on div at bounding box center [203, 316] width 13 height 15
click at [71, 317] on div at bounding box center [69, 316] width 13 height 15
click at [28, 32] on div at bounding box center [30, 26] width 20 height 20
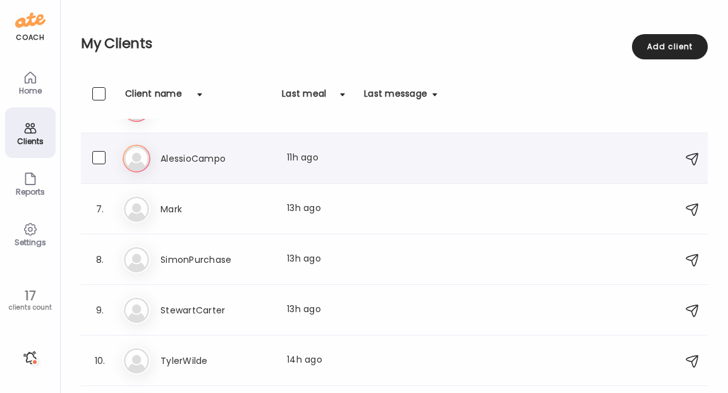
click at [181, 163] on h3 "AlessioCampo" at bounding box center [216, 158] width 111 height 15
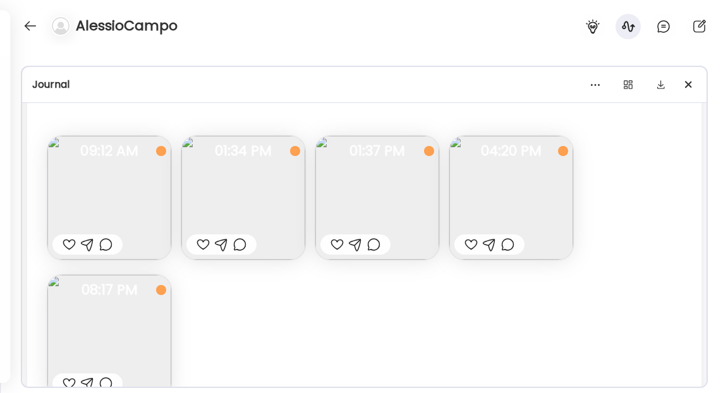
scroll to position [489, 0]
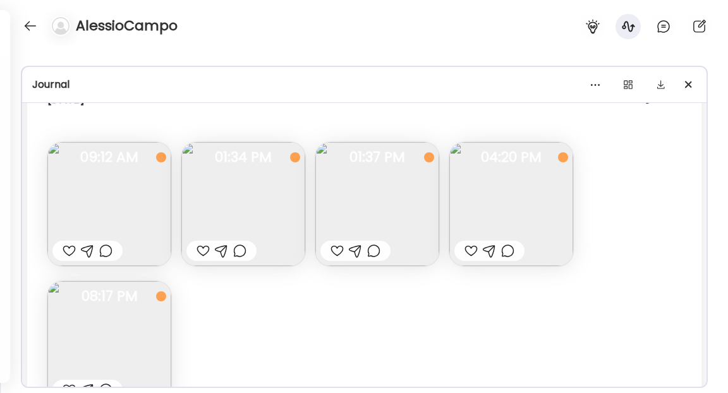
click at [406, 212] on img at bounding box center [377, 204] width 124 height 124
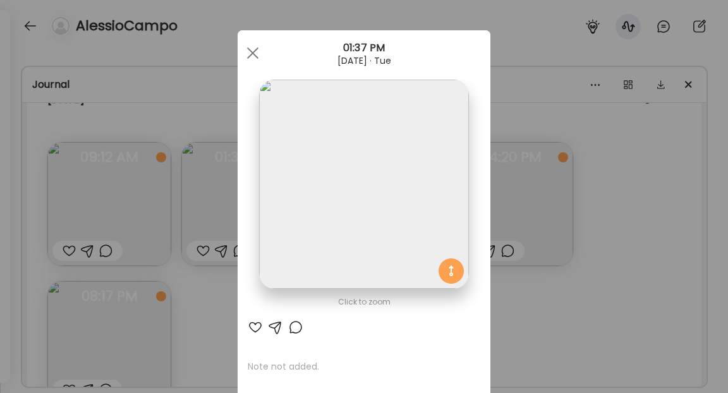
click at [259, 324] on div at bounding box center [255, 327] width 15 height 15
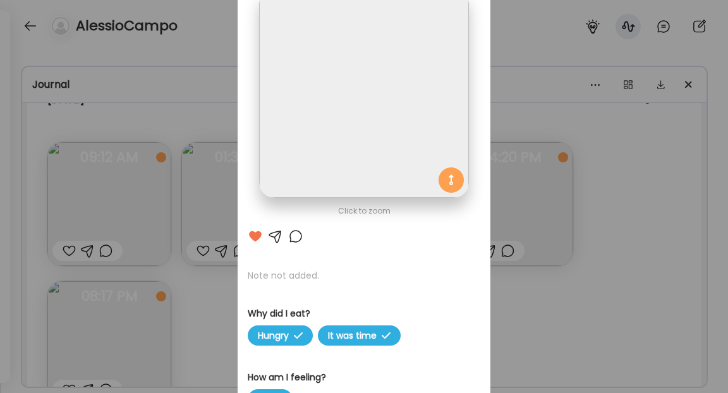
scroll to position [106, 0]
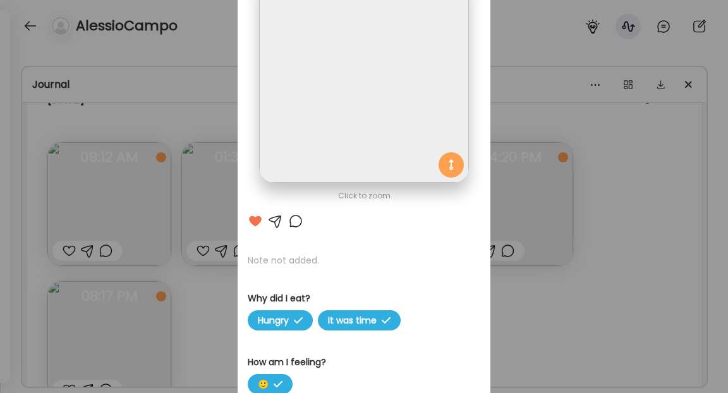
click at [294, 219] on div at bounding box center [295, 221] width 15 height 15
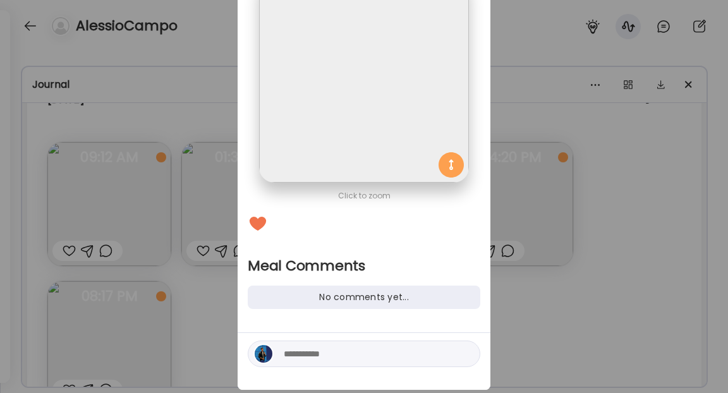
click at [307, 348] on textarea at bounding box center [369, 353] width 171 height 15
paste textarea "**********"
type textarea "**********"
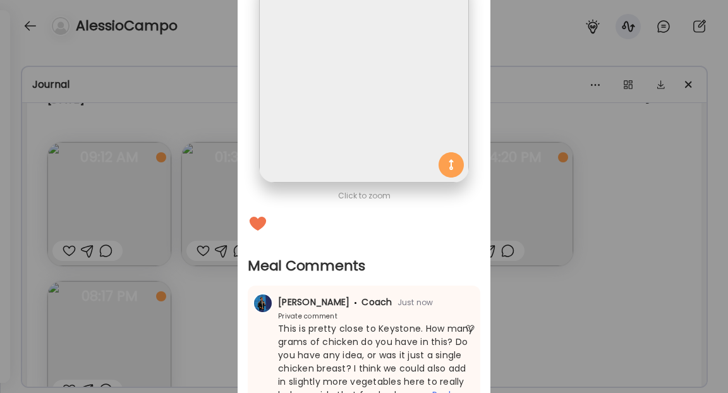
click at [592, 305] on div "Ate Coach Dashboard Wahoo! It’s official Take a moment to set up your Coach Pro…" at bounding box center [364, 196] width 728 height 393
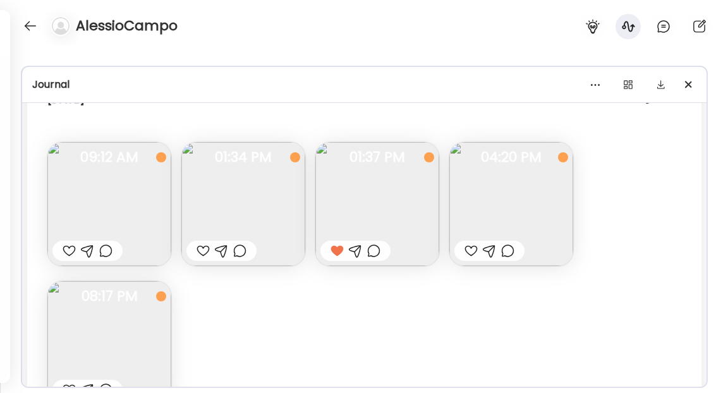
click at [473, 248] on div at bounding box center [471, 250] width 13 height 15
click at [509, 253] on div at bounding box center [507, 250] width 13 height 15
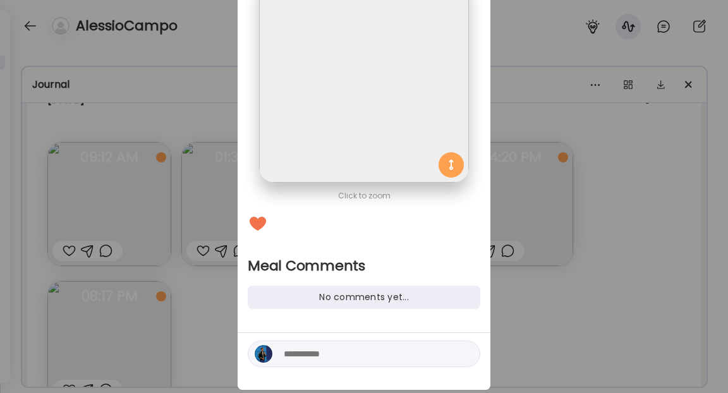
click at [660, 248] on div "Ate Coach Dashboard Wahoo! It’s official Take a moment to set up your Coach Pro…" at bounding box center [364, 196] width 728 height 393
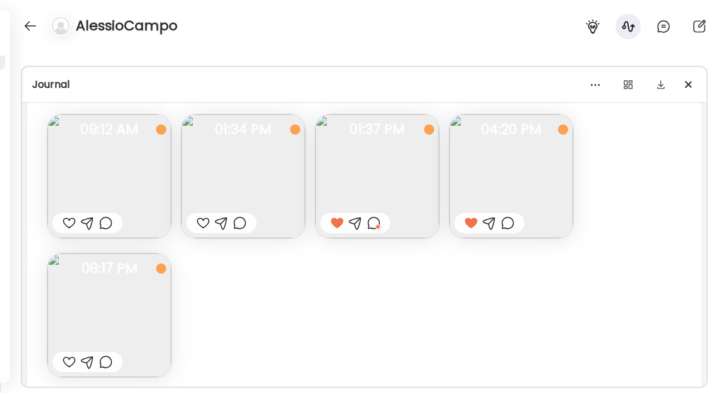
scroll to position [563, 0]
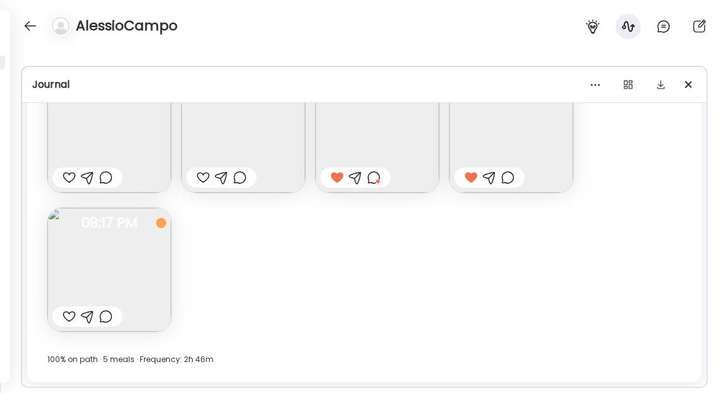
click at [69, 317] on div at bounding box center [69, 316] width 13 height 15
click at [104, 317] on div at bounding box center [105, 316] width 13 height 15
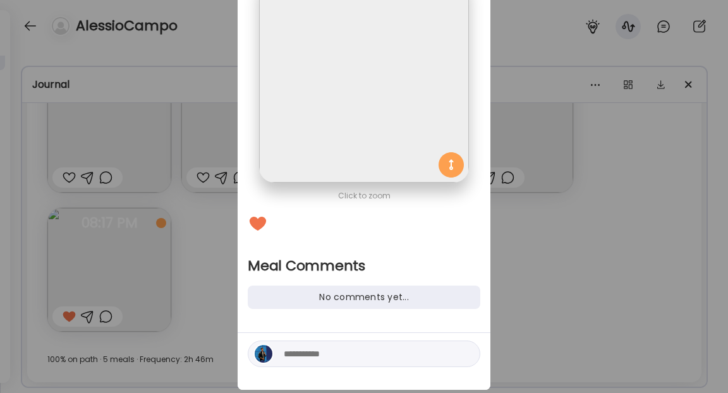
click at [347, 350] on textarea at bounding box center [369, 353] width 171 height 15
paste textarea "**********"
type textarea "**********"
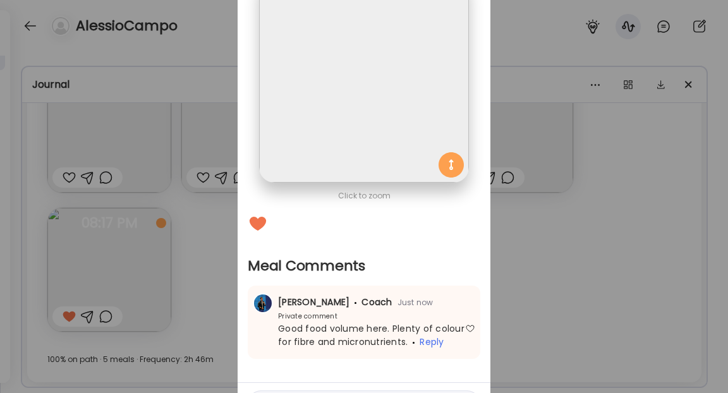
click at [96, 30] on div "Ate Coach Dashboard Wahoo! It’s official Take a moment to set up your Coach Pro…" at bounding box center [364, 196] width 728 height 393
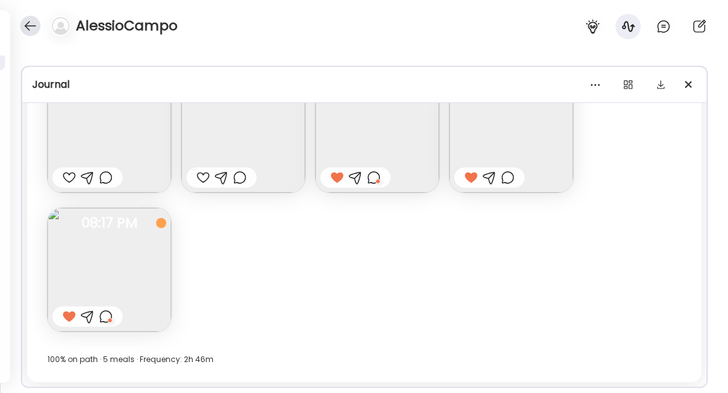
click at [35, 28] on div at bounding box center [30, 26] width 20 height 20
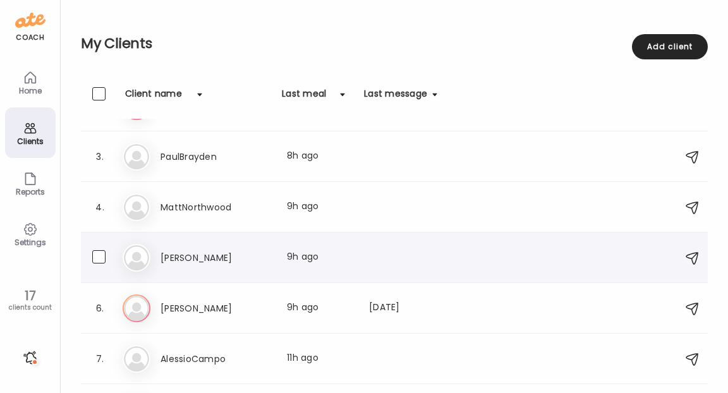
scroll to position [61, 0]
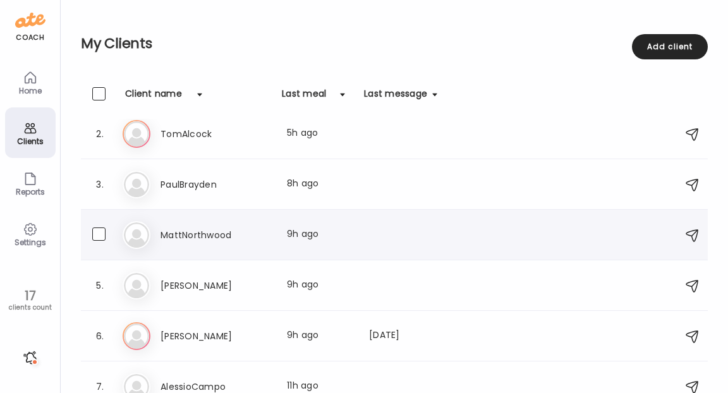
click at [185, 243] on div "Ma MattNorthwood Last meal: 9h ago" at bounding box center [396, 235] width 547 height 28
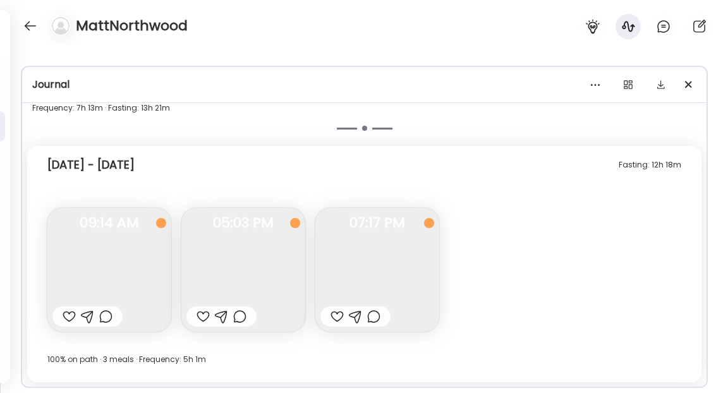
scroll to position [7626, 0]
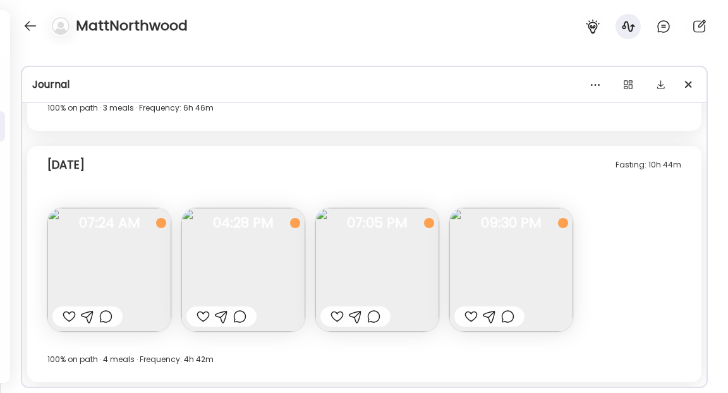
click at [143, 281] on img at bounding box center [109, 270] width 124 height 124
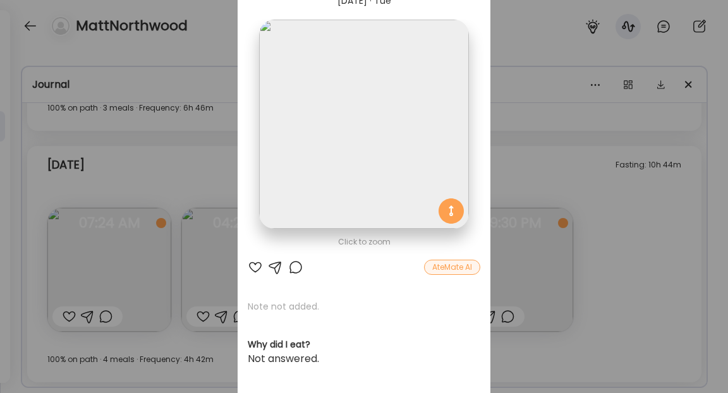
scroll to position [61, 0]
click at [291, 268] on div at bounding box center [295, 266] width 15 height 15
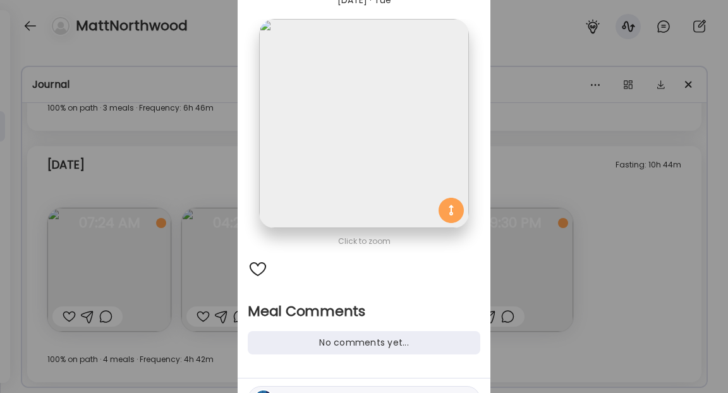
scroll to position [104, 0]
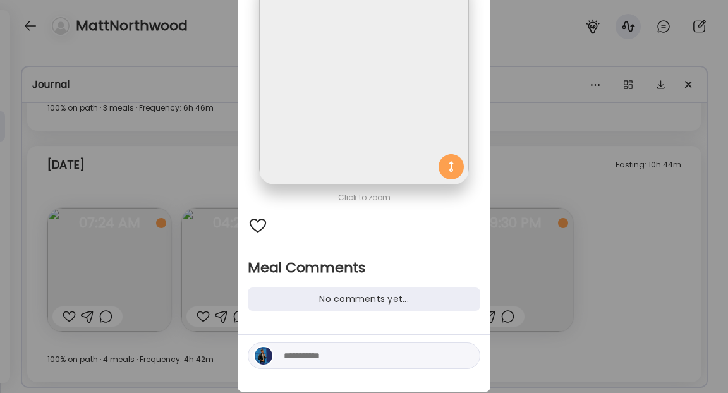
click at [296, 355] on textarea at bounding box center [369, 355] width 171 height 15
paste textarea "**********"
type textarea "**********"
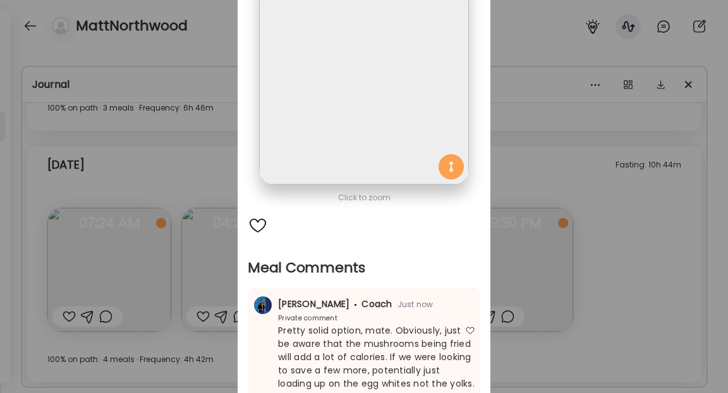
click at [612, 276] on div "Ate Coach Dashboard Wahoo! It’s official Take a moment to set up your Coach Pro…" at bounding box center [364, 196] width 728 height 393
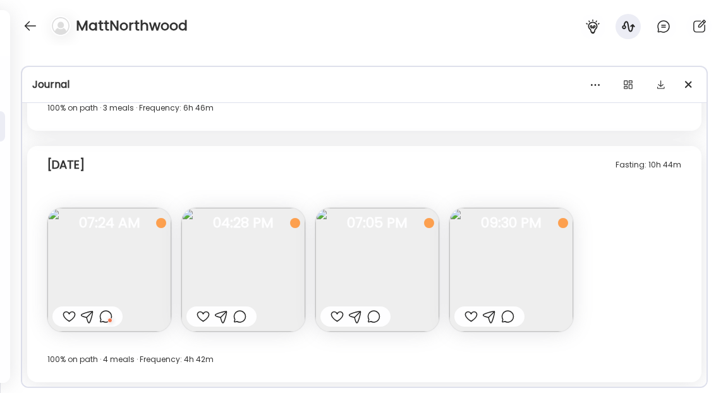
click at [525, 278] on img at bounding box center [511, 270] width 124 height 124
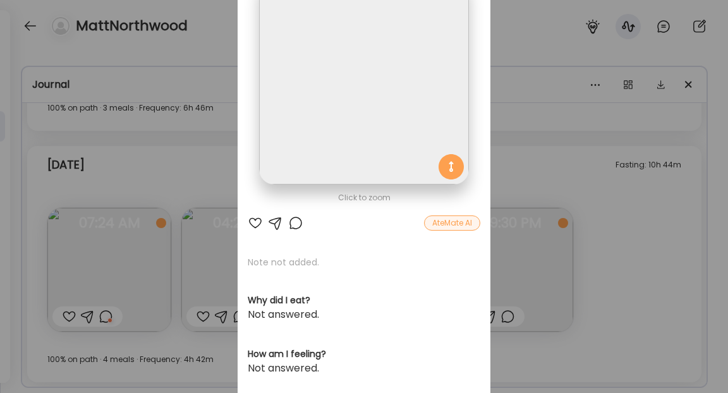
click at [293, 223] on div at bounding box center [295, 223] width 15 height 15
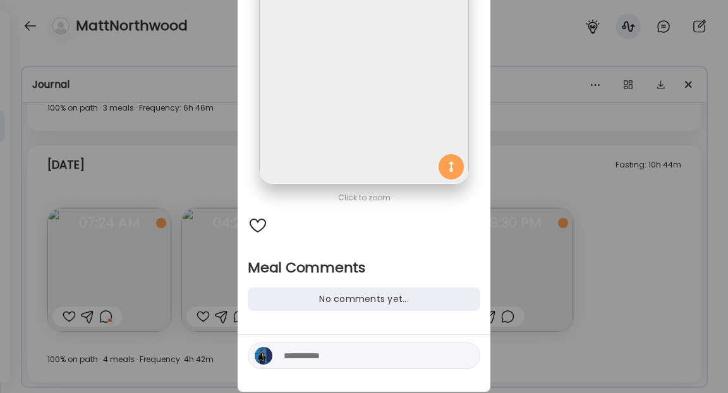
click at [319, 358] on textarea at bounding box center [369, 355] width 171 height 15
paste textarea "**********"
type textarea "**********"
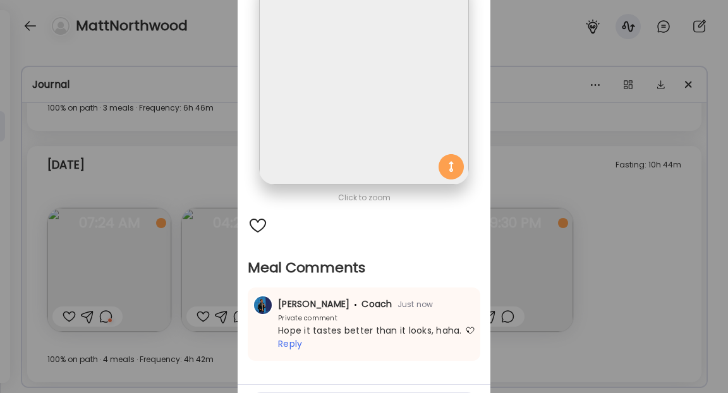
click at [719, 152] on div "Ate Coach Dashboard Wahoo! It’s official Take a moment to set up your Coach Pro…" at bounding box center [364, 196] width 728 height 393
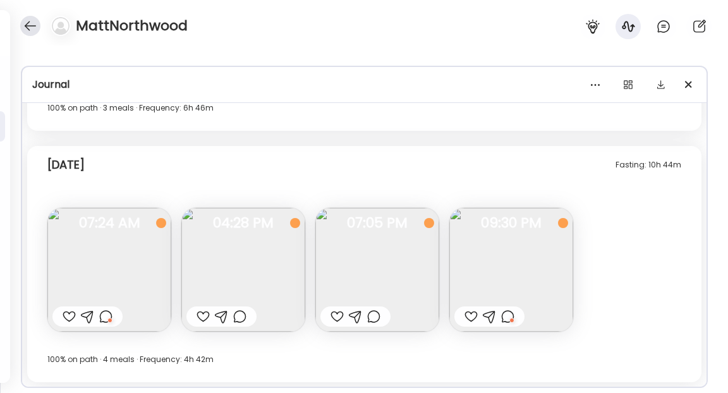
click at [33, 18] on div at bounding box center [30, 26] width 20 height 20
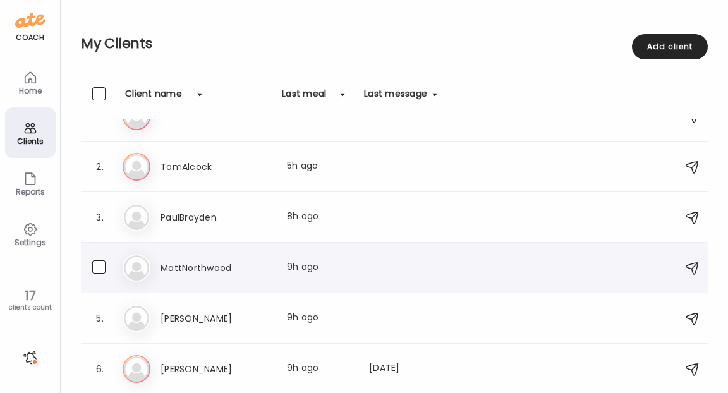
scroll to position [13, 0]
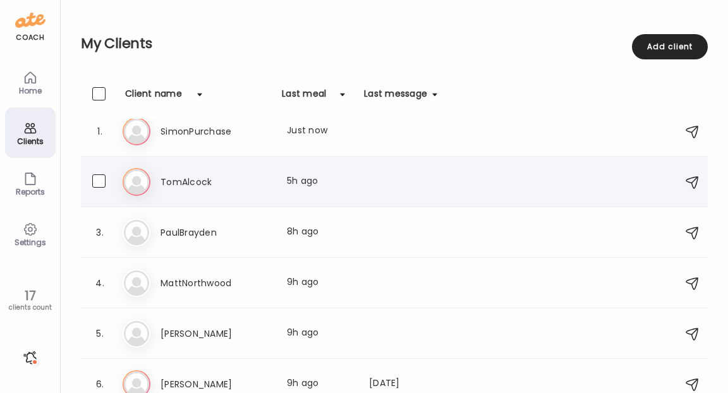
click at [197, 184] on h3 "TomAlcock" at bounding box center [216, 181] width 111 height 15
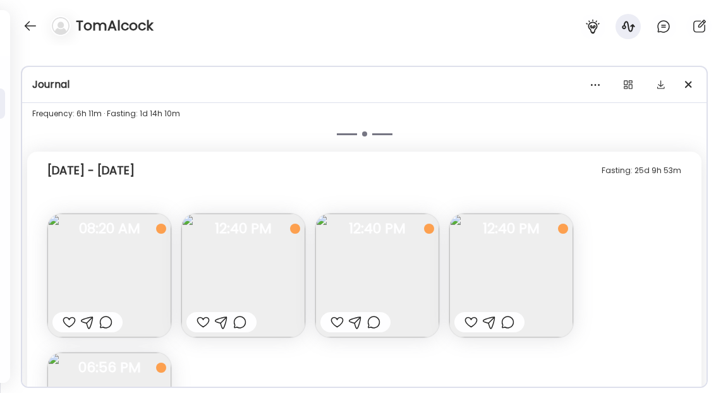
scroll to position [1650, 0]
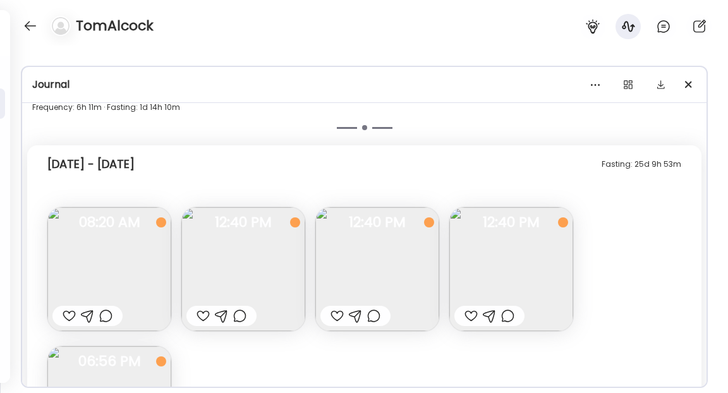
click at [515, 270] on img at bounding box center [511, 269] width 124 height 124
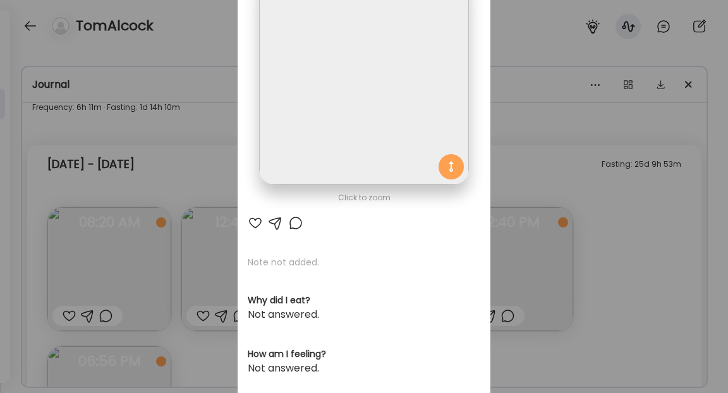
click at [297, 224] on div at bounding box center [295, 223] width 15 height 15
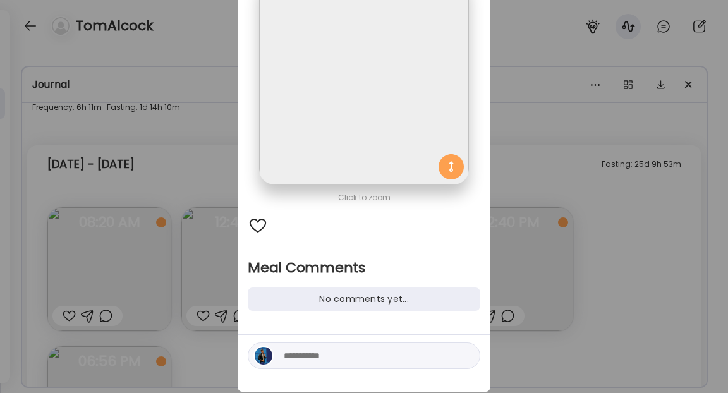
click at [301, 351] on textarea at bounding box center [369, 355] width 171 height 15
paste textarea "**********"
type textarea "**********"
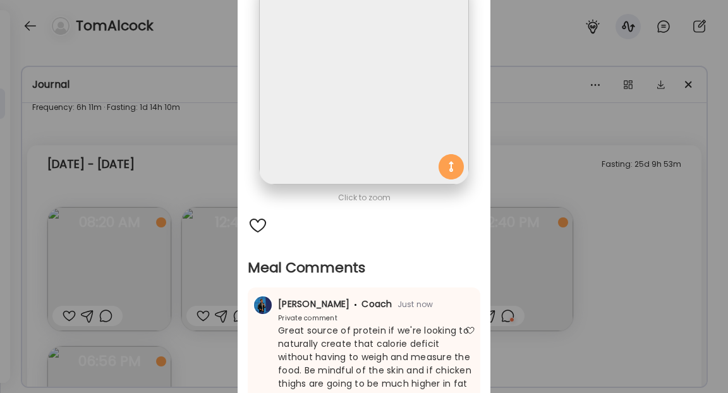
click at [644, 290] on div "Ate Coach Dashboard Wahoo! It’s official Take a moment to set up your Coach Pro…" at bounding box center [364, 196] width 728 height 393
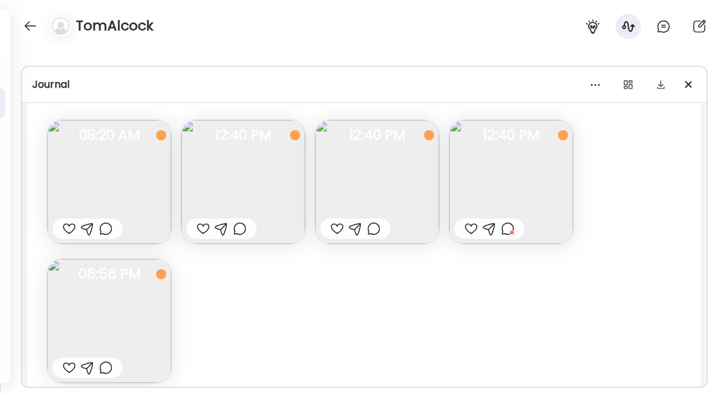
scroll to position [1783, 0]
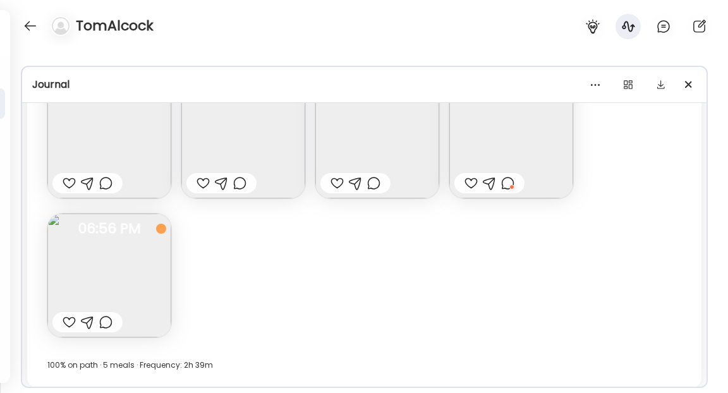
click at [416, 167] on img at bounding box center [377, 137] width 124 height 124
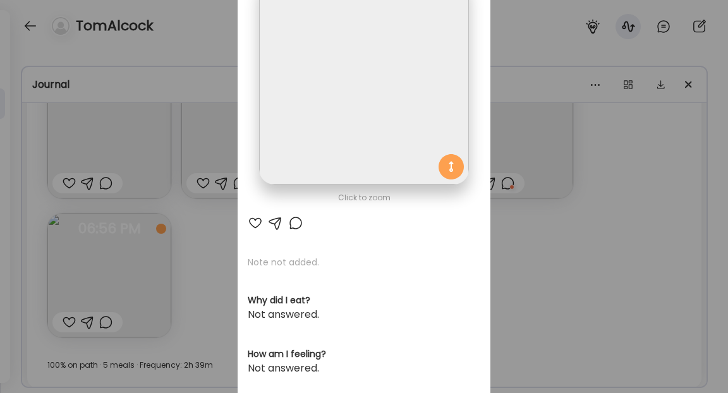
click at [257, 224] on div at bounding box center [255, 223] width 15 height 15
click at [554, 255] on div "Ate Coach Dashboard Wahoo! It’s official Take a moment to set up your Coach Pro…" at bounding box center [364, 196] width 728 height 393
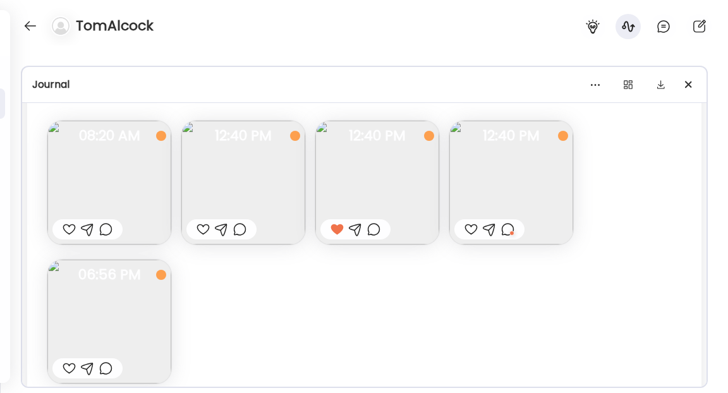
scroll to position [1803, 0]
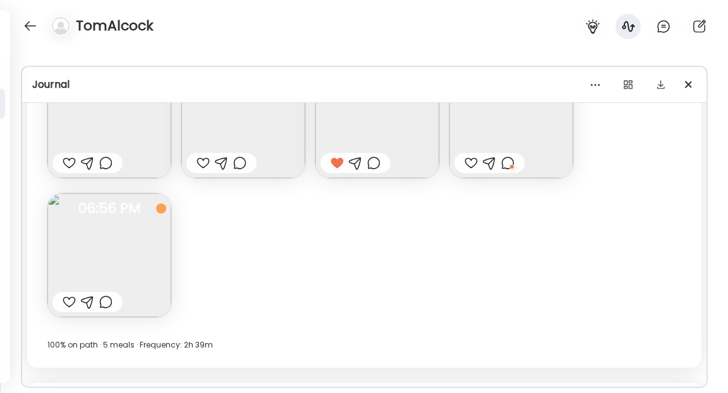
click at [378, 164] on div at bounding box center [373, 162] width 13 height 15
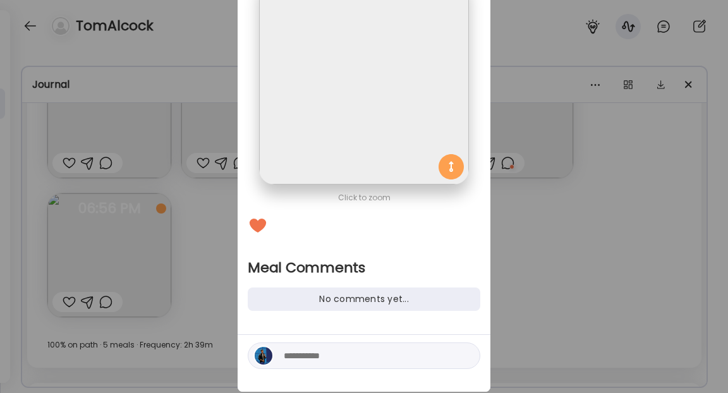
click at [329, 360] on textarea at bounding box center [369, 355] width 171 height 15
paste textarea "**********"
click at [536, 301] on div "Ate Coach Dashboard Wahoo! It’s official Take a moment to set up your Coach Pro…" at bounding box center [364, 196] width 728 height 393
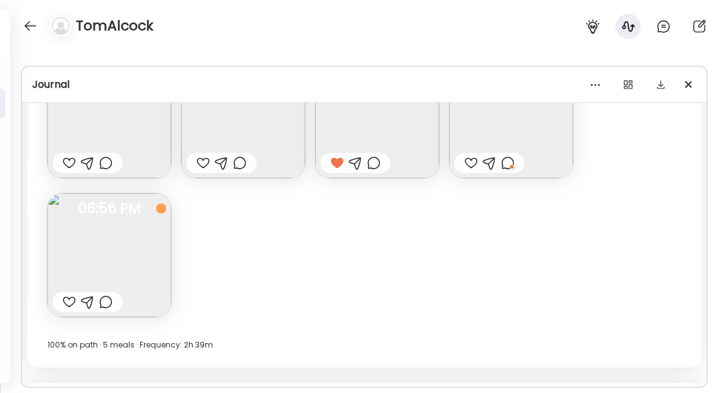
click at [59, 255] on img at bounding box center [109, 255] width 124 height 124
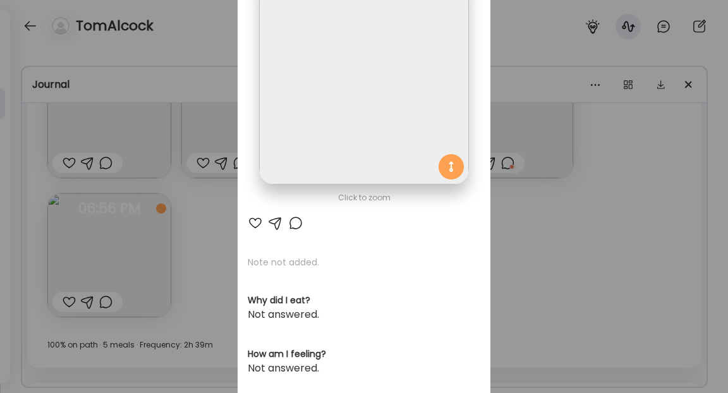
click at [257, 224] on div at bounding box center [255, 223] width 15 height 15
click at [298, 224] on div at bounding box center [295, 223] width 15 height 15
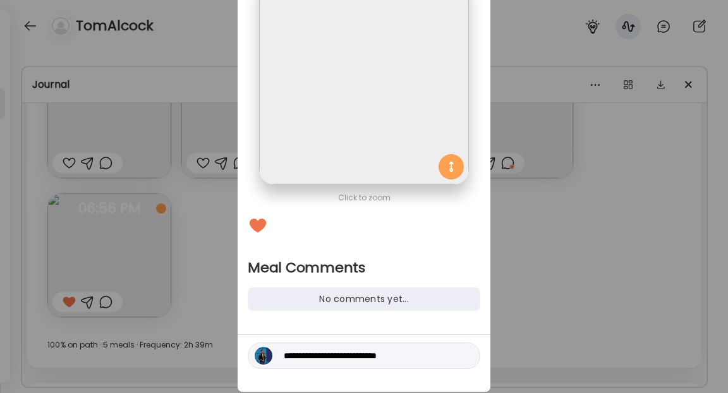
click at [310, 355] on textarea "**********" at bounding box center [369, 355] width 171 height 15
paste textarea "**********"
type textarea "**********"
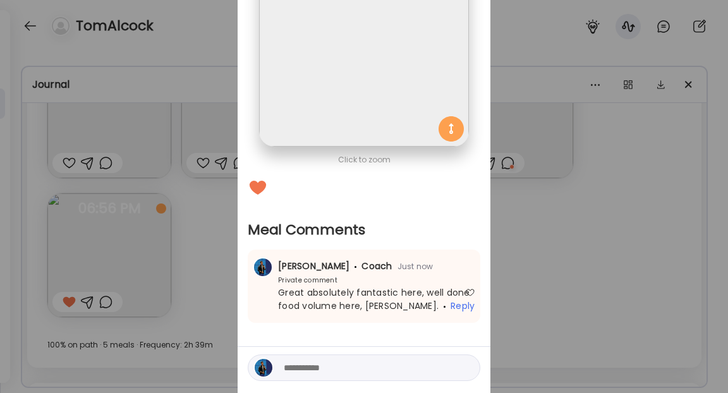
scroll to position [143, 0]
click at [557, 251] on div "Ate Coach Dashboard Wahoo! It’s official Take a moment to set up your Coach Pro…" at bounding box center [364, 196] width 728 height 393
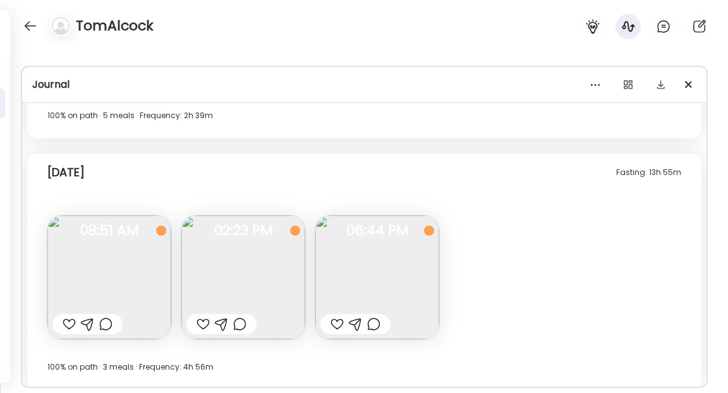
scroll to position [2040, 0]
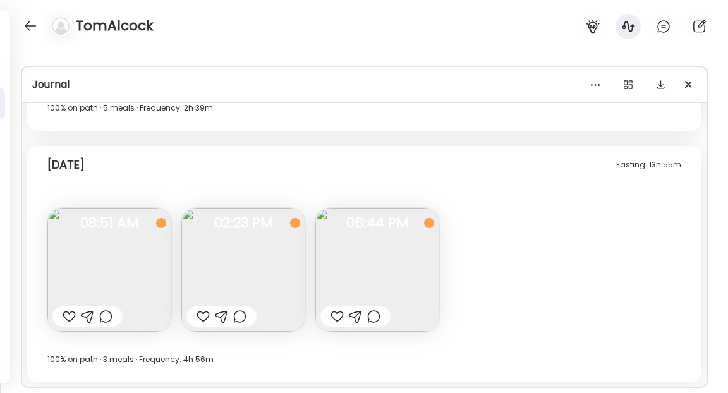
click at [114, 255] on img at bounding box center [109, 270] width 124 height 124
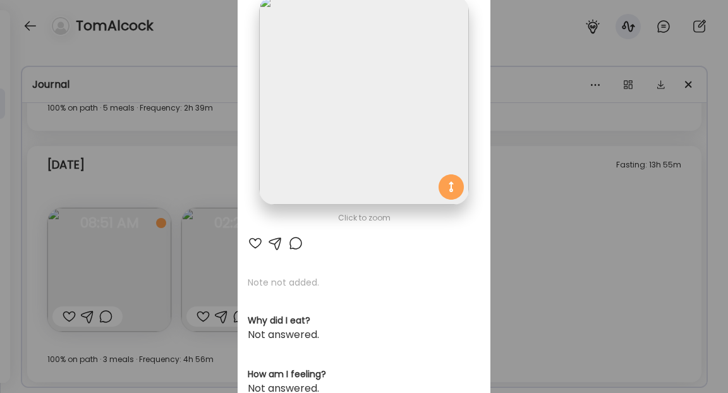
scroll to position [78, 0]
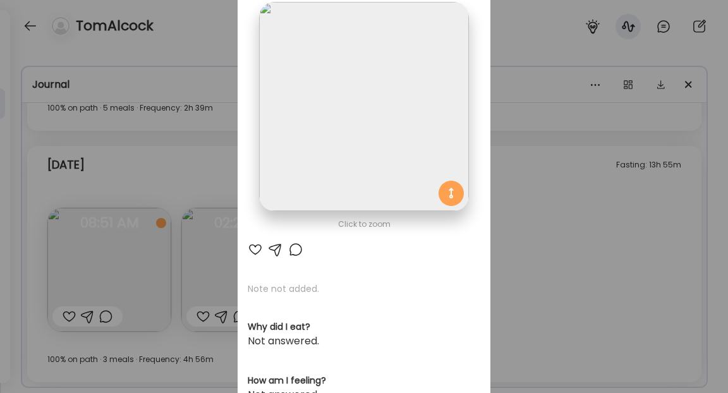
click at [293, 248] on div at bounding box center [295, 249] width 15 height 15
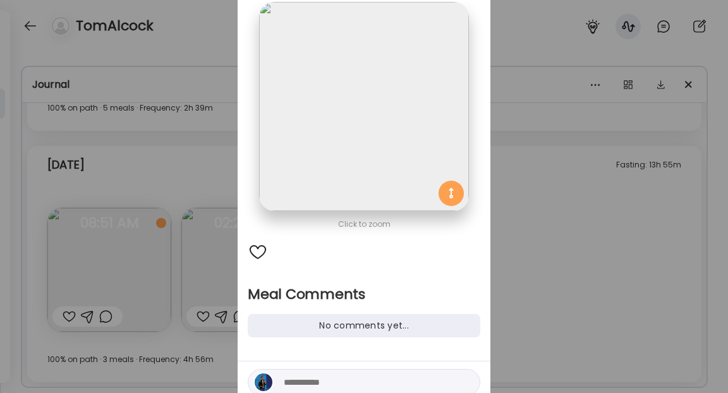
click at [298, 378] on textarea at bounding box center [369, 382] width 171 height 15
paste textarea "**********"
type textarea "**********"
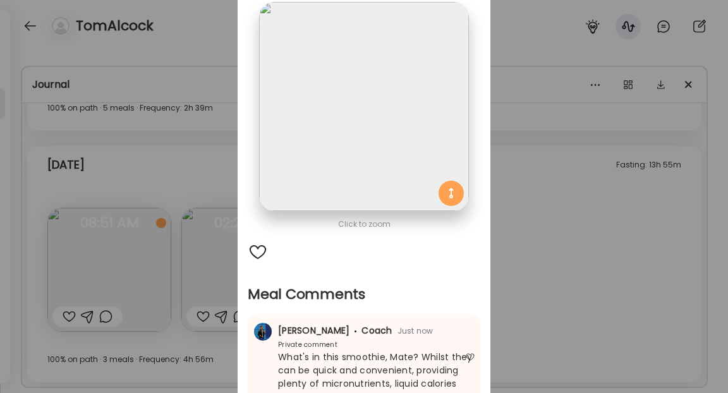
click at [583, 303] on div "Ate Coach Dashboard Wahoo! It’s official Take a moment to set up your Coach Pro…" at bounding box center [364, 196] width 728 height 393
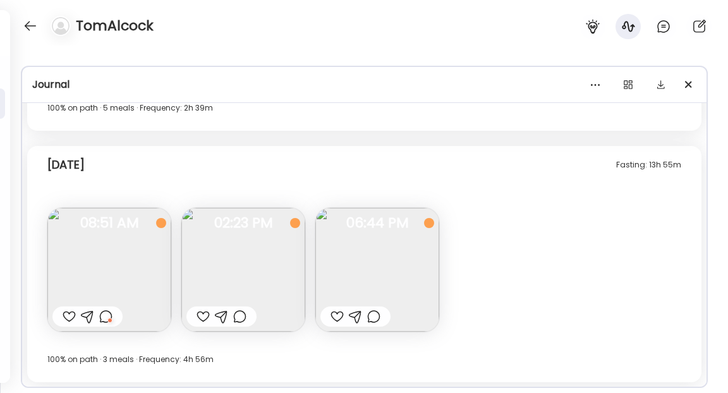
click at [202, 321] on div at bounding box center [203, 316] width 13 height 15
click at [331, 319] on div at bounding box center [337, 316] width 13 height 15
click at [26, 24] on div at bounding box center [30, 26] width 20 height 20
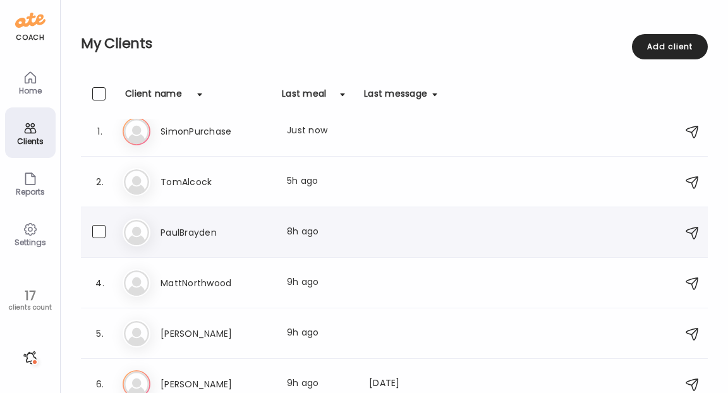
scroll to position [0, 0]
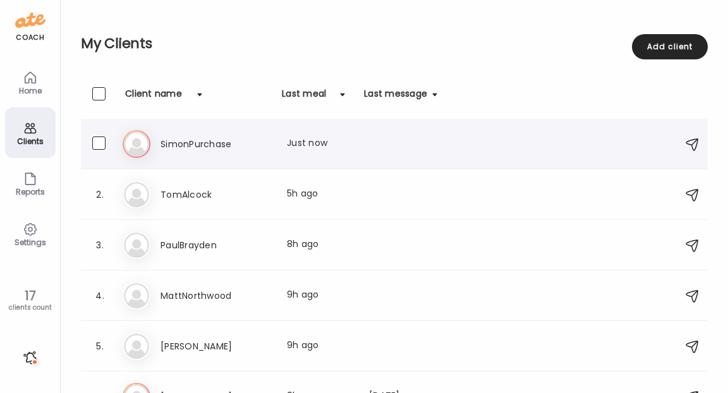
click at [222, 145] on h3 "SimonPurchase" at bounding box center [216, 144] width 111 height 15
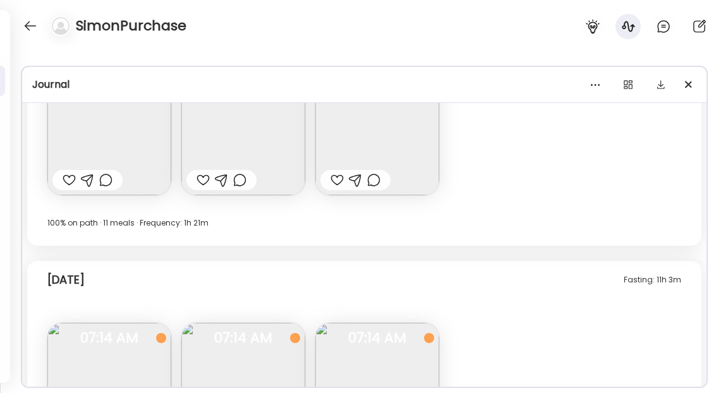
scroll to position [6939, 0]
